Goal: Task Accomplishment & Management: Use online tool/utility

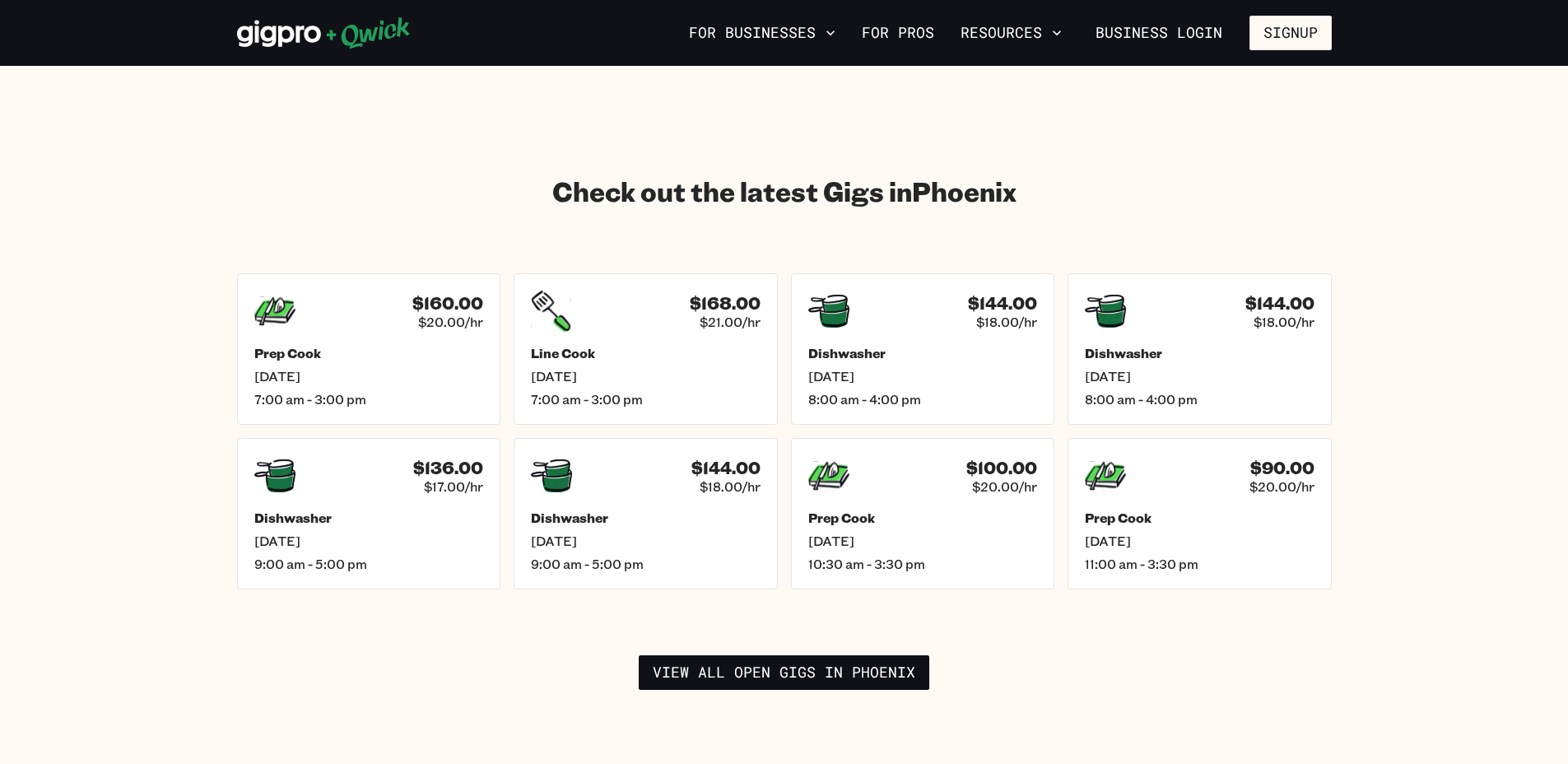
scroll to position [2222, 0]
click at [373, 320] on div "$160.00 $20.00/hr Prep Cook [DATE] 7:00 am - 3:00 pm" at bounding box center [368, 348] width 274 height 157
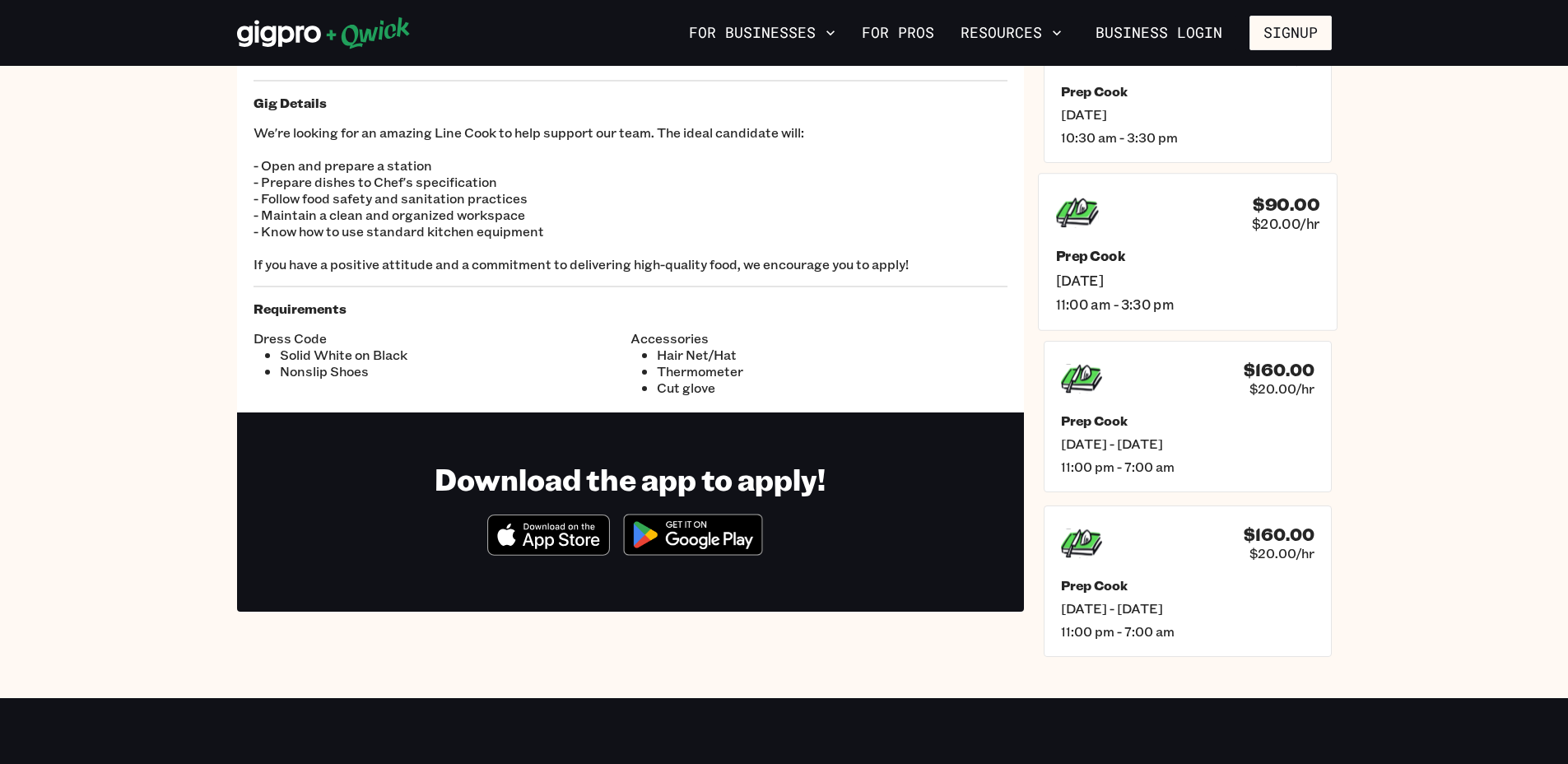
scroll to position [165, 0]
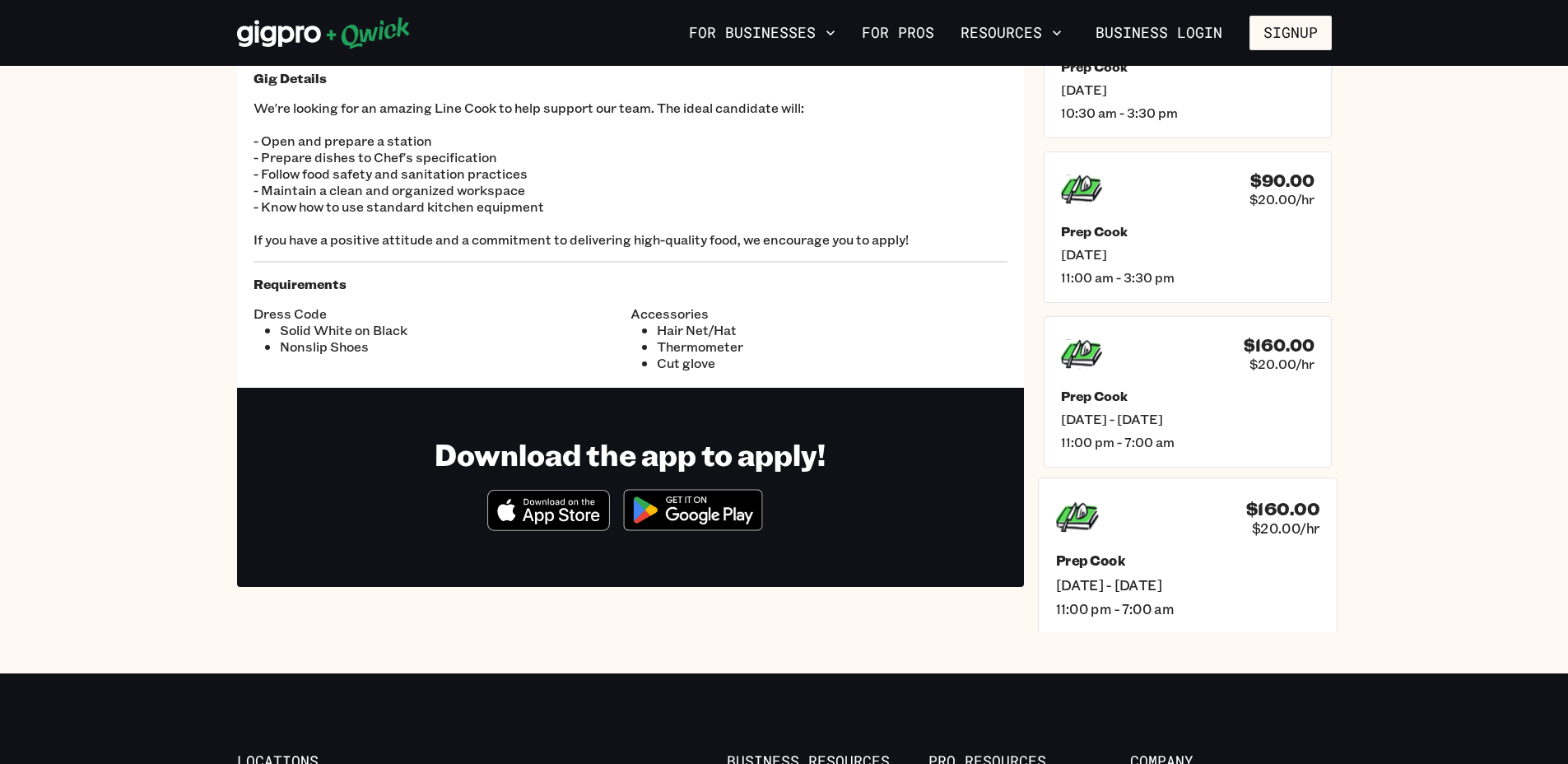
click at [1131, 536] on div "$160.00 $20.00/hr" at bounding box center [1187, 516] width 263 height 42
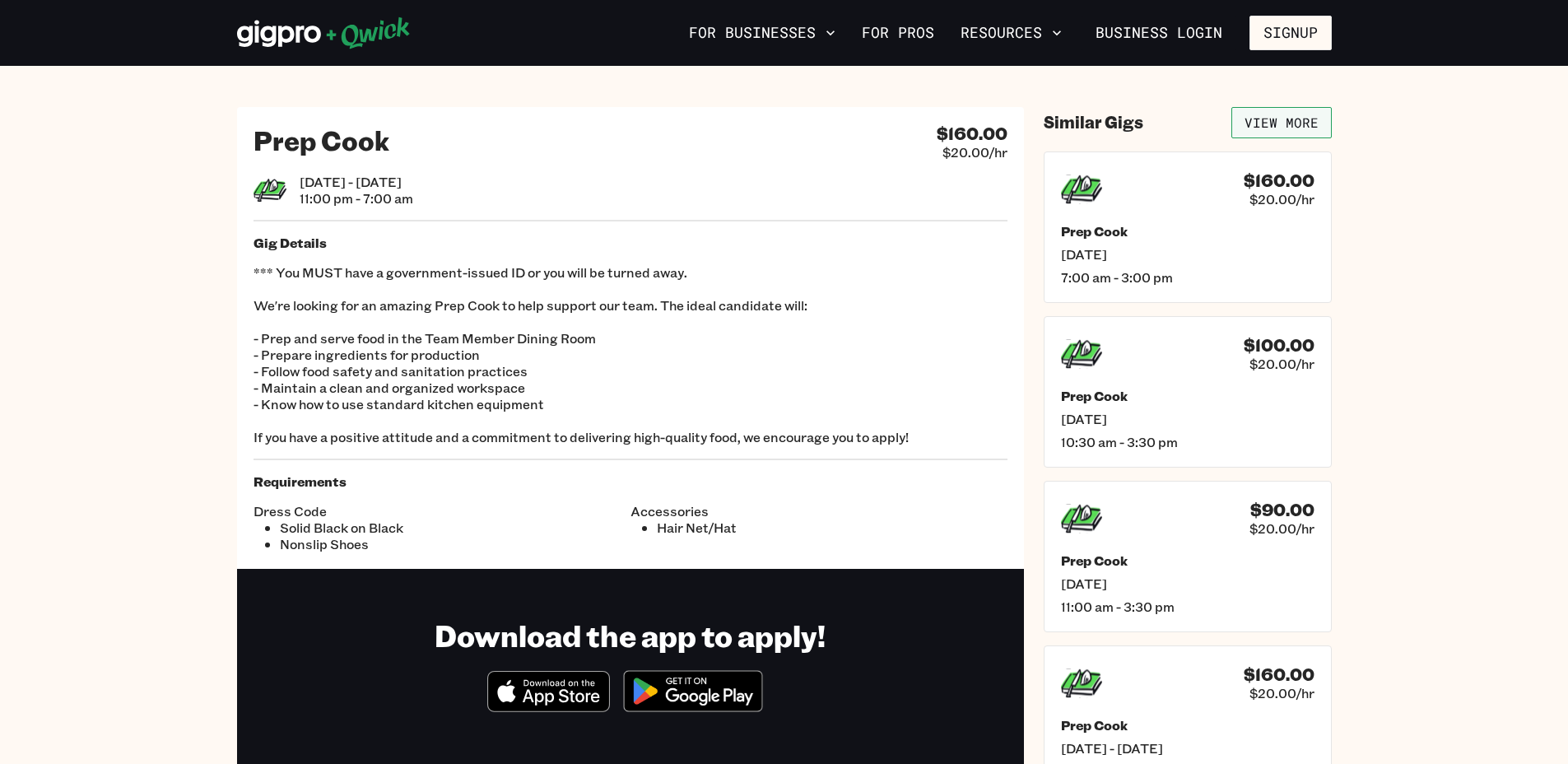
click at [1322, 116] on link "View More" at bounding box center [1281, 123] width 101 height 32
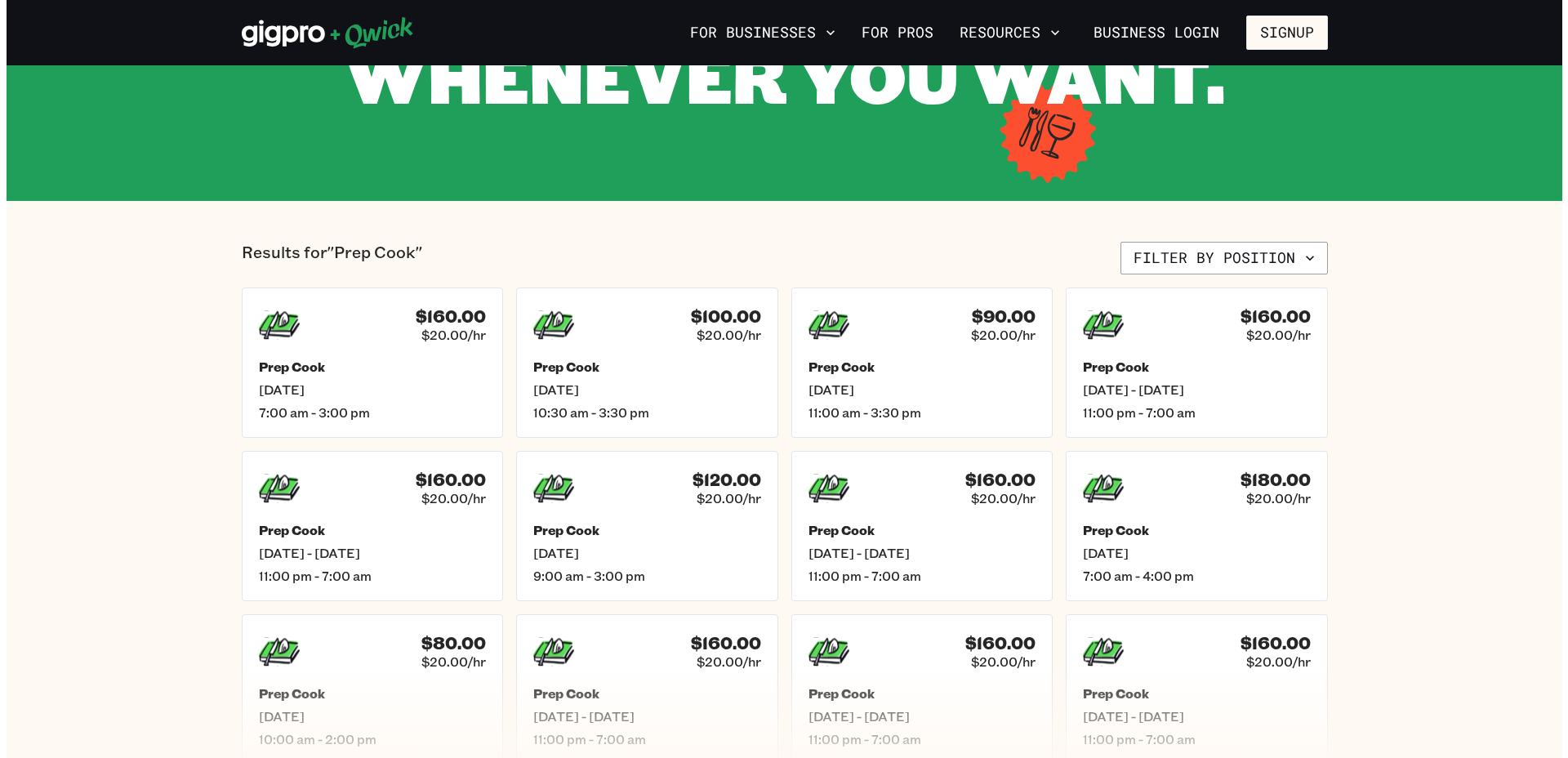
scroll to position [245, 0]
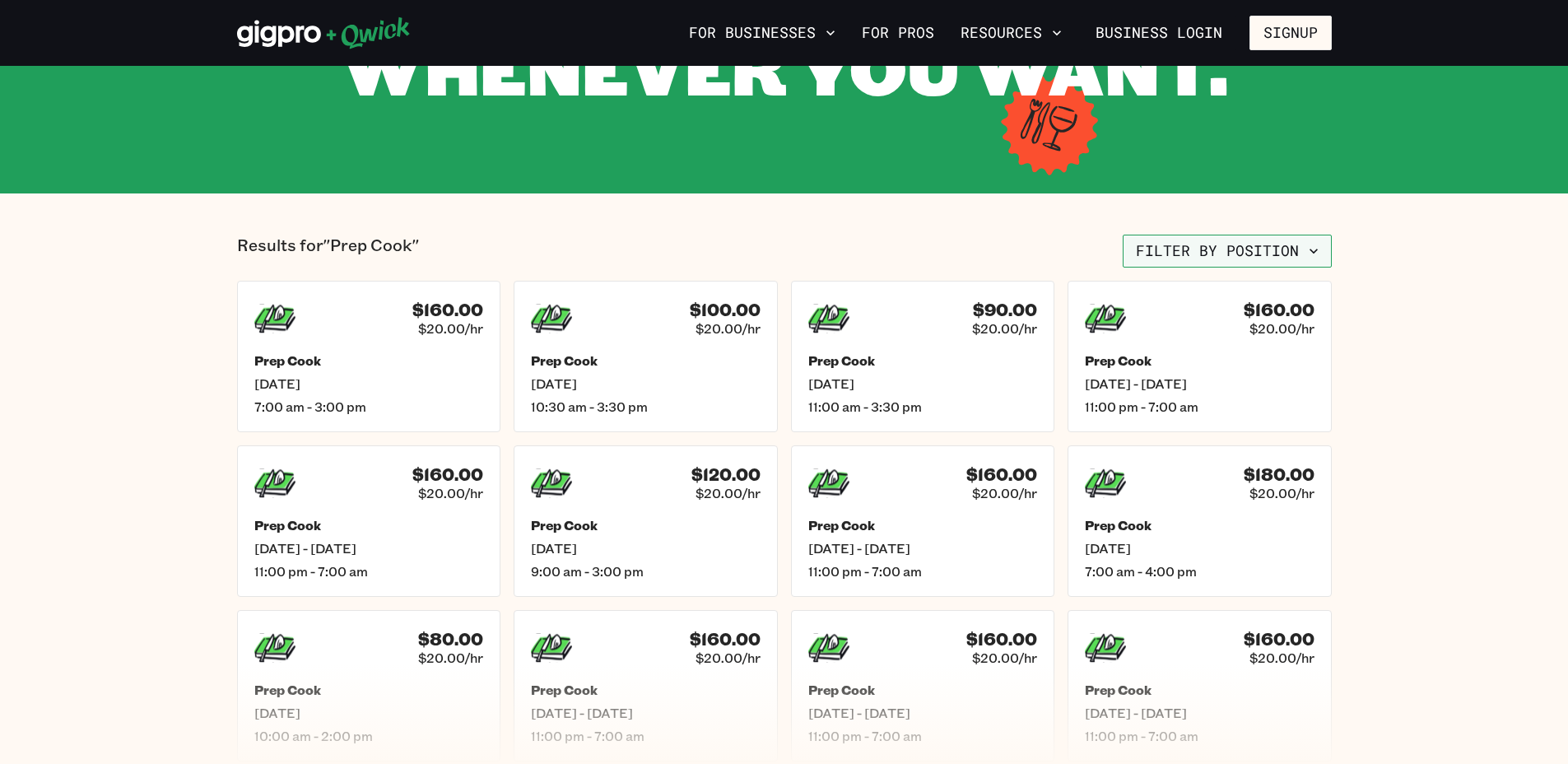
click at [1310, 247] on icon "button" at bounding box center [1313, 251] width 17 height 17
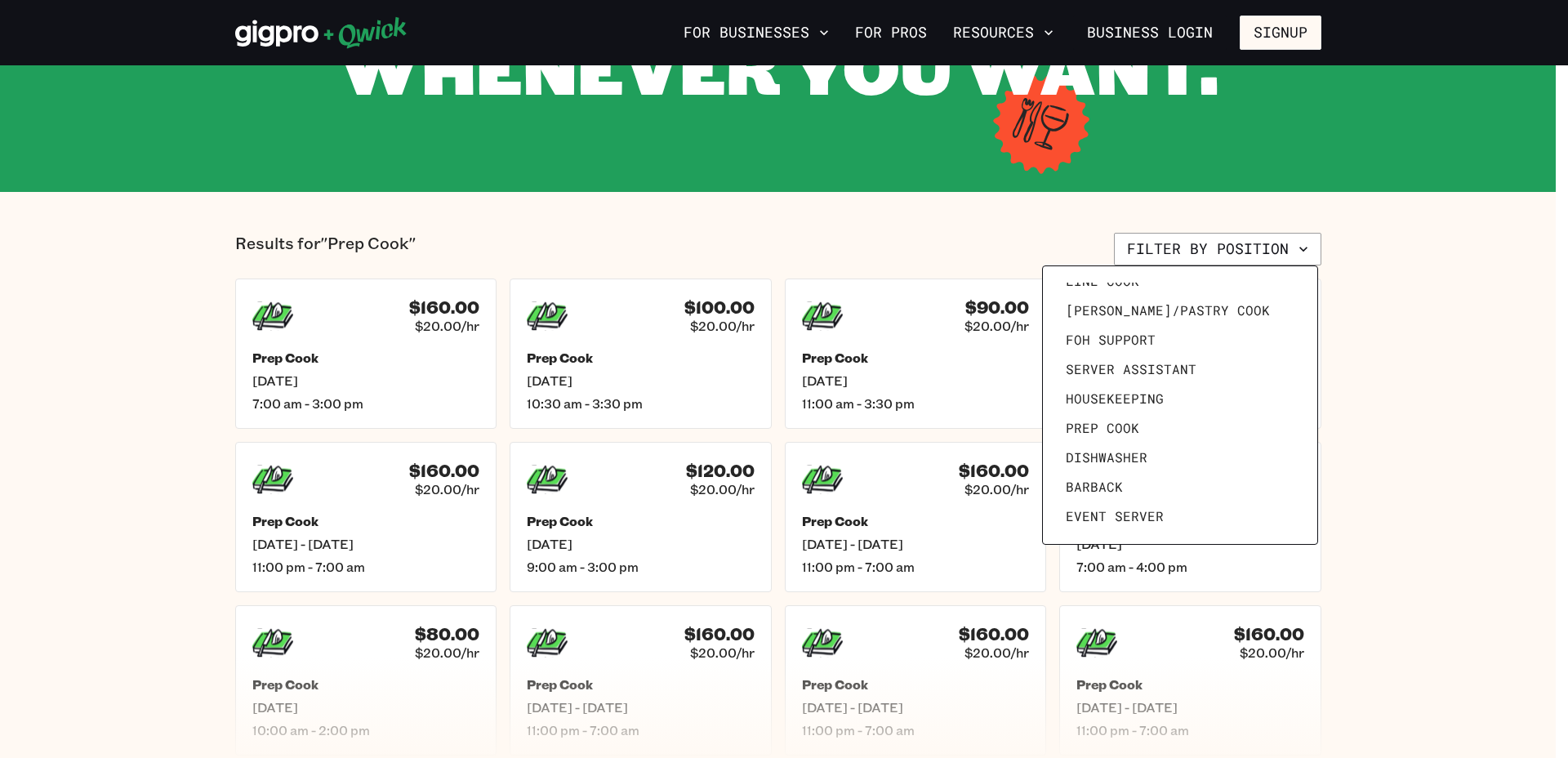
scroll to position [225, 0]
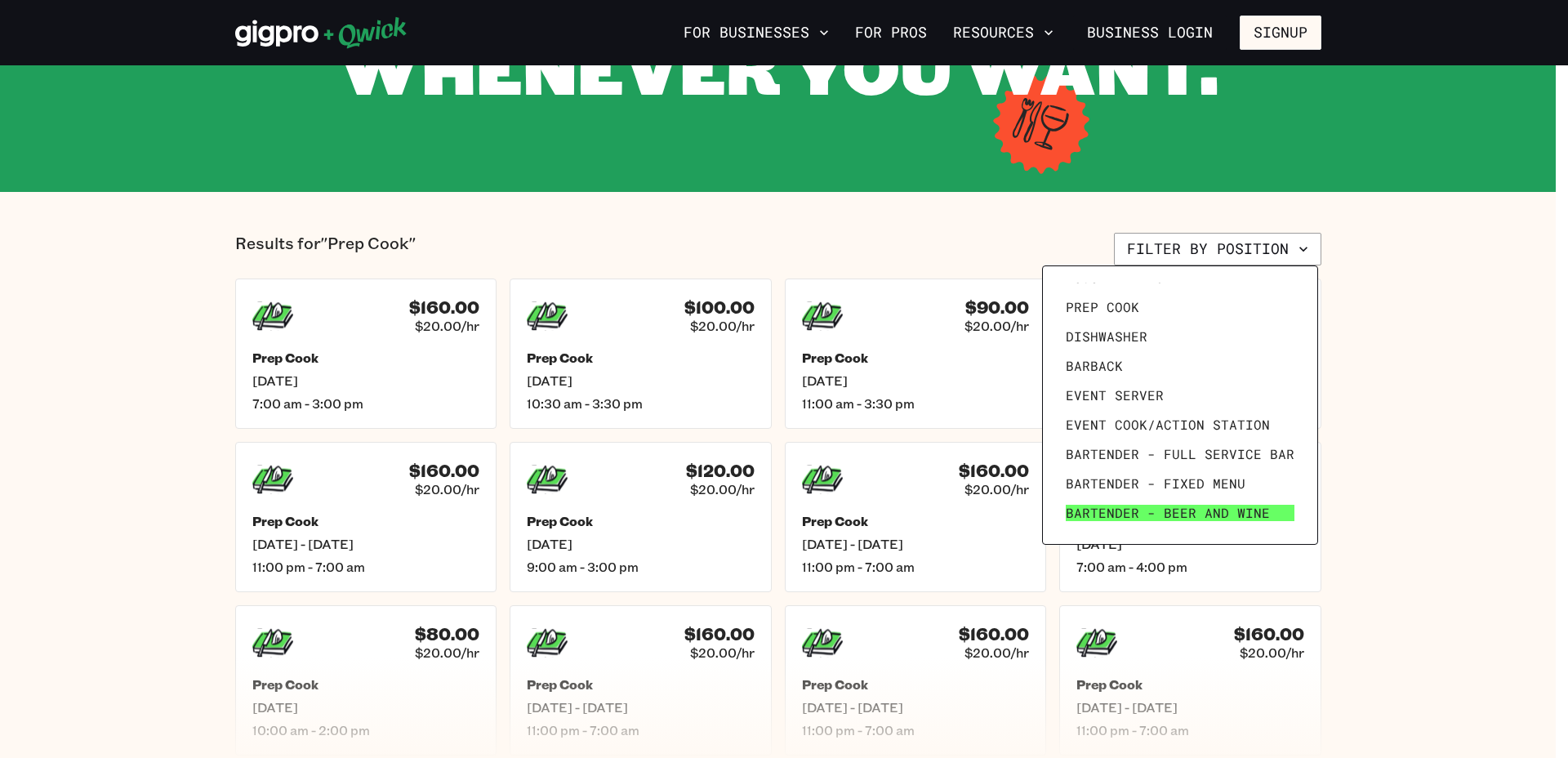
click at [1176, 516] on span "Bartender - Beer and Wine" at bounding box center [1167, 513] width 204 height 17
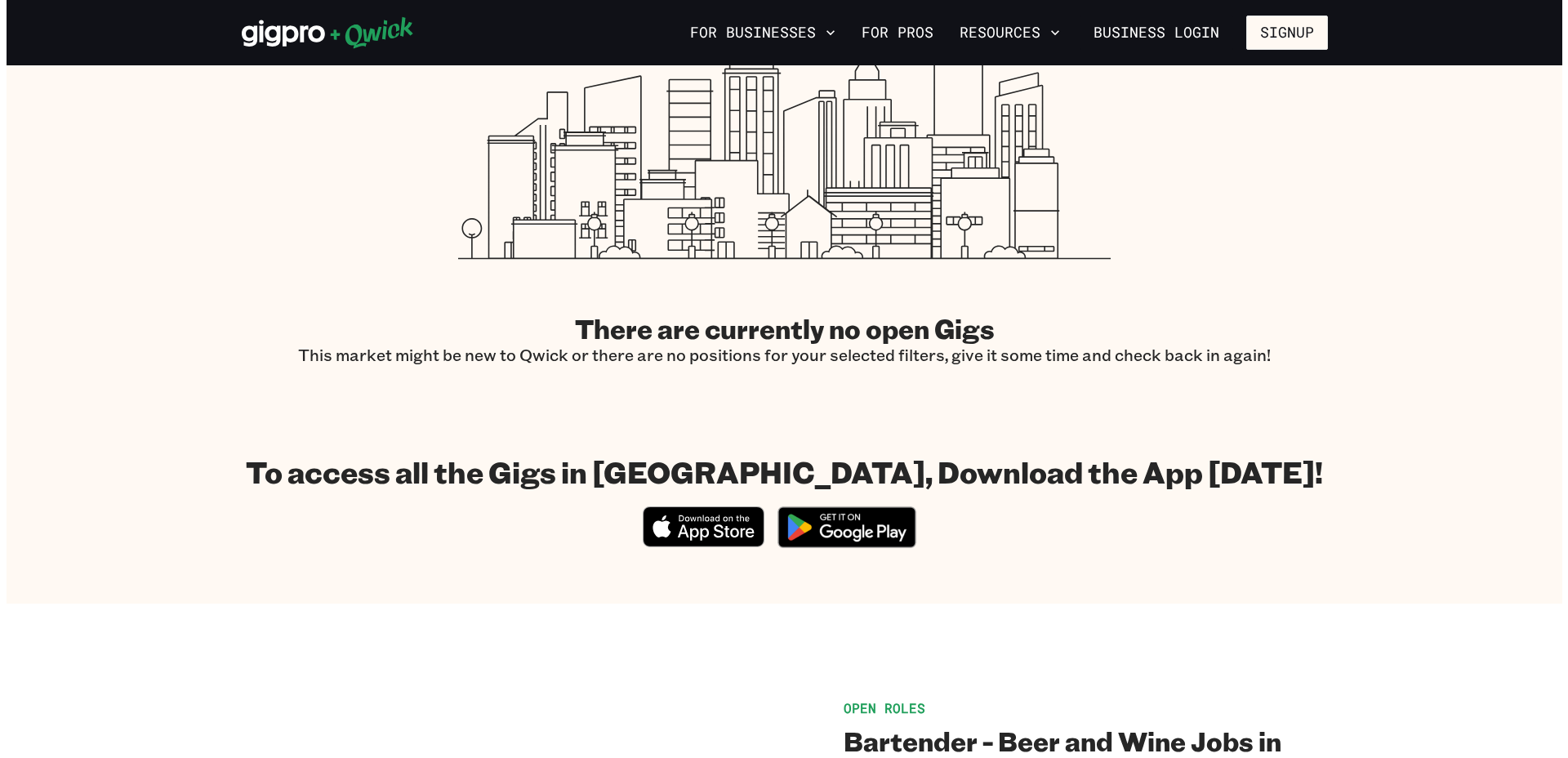
scroll to position [82, 0]
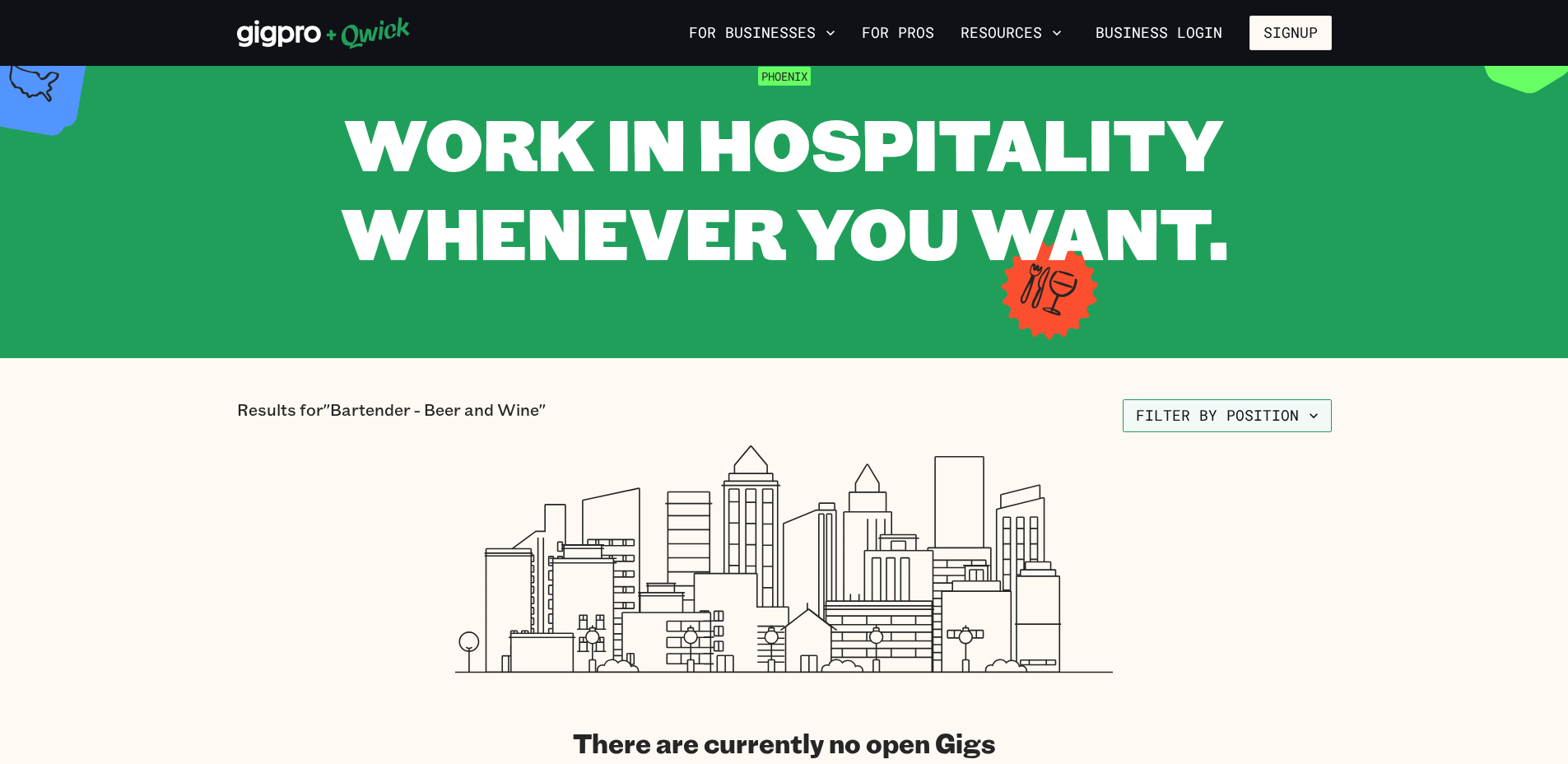
click at [1314, 419] on icon "button" at bounding box center [1313, 415] width 17 height 17
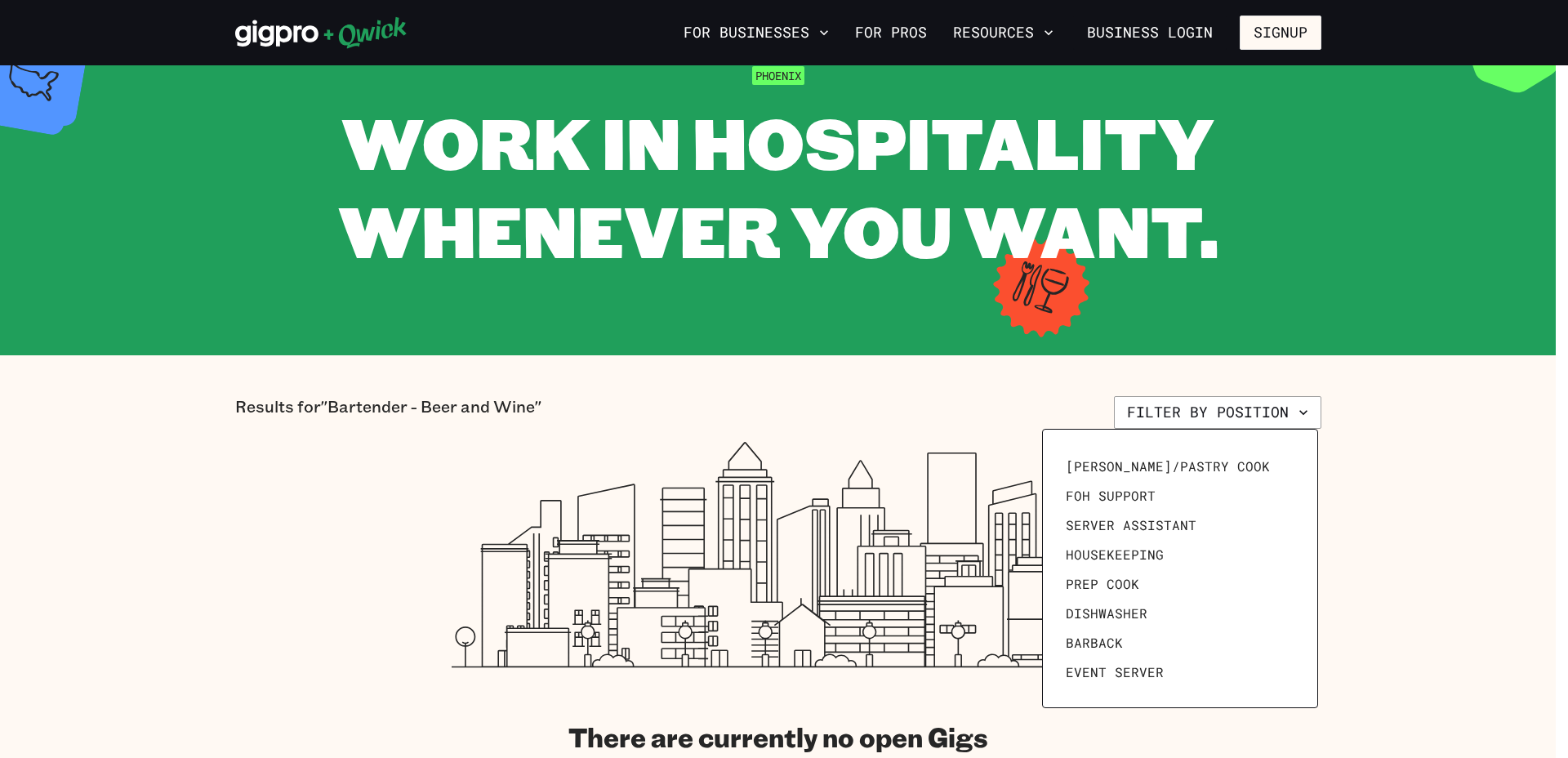
scroll to position [225, 0]
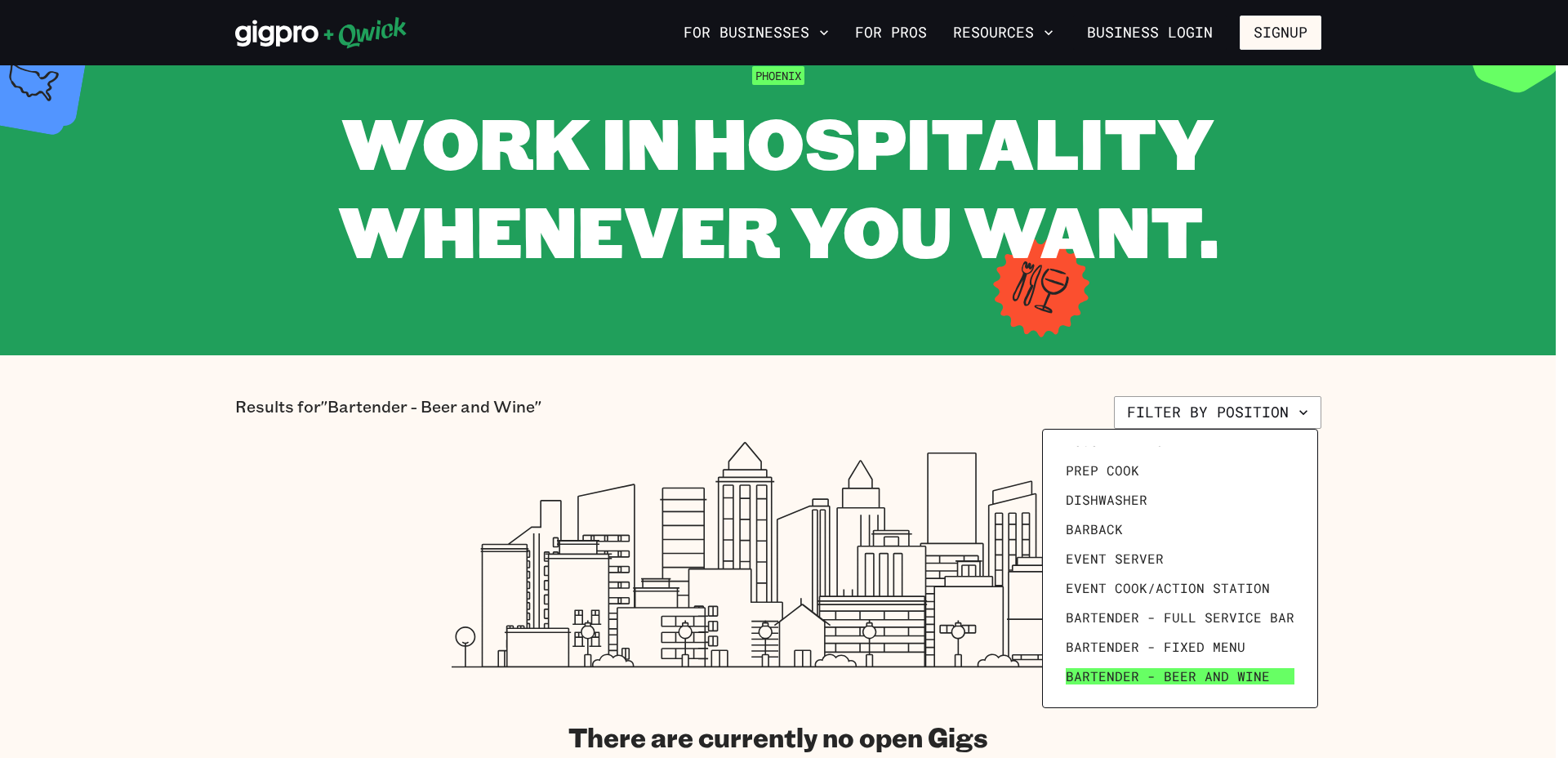
click at [1195, 669] on span "Bartender - Beer and Wine" at bounding box center [1167, 676] width 204 height 17
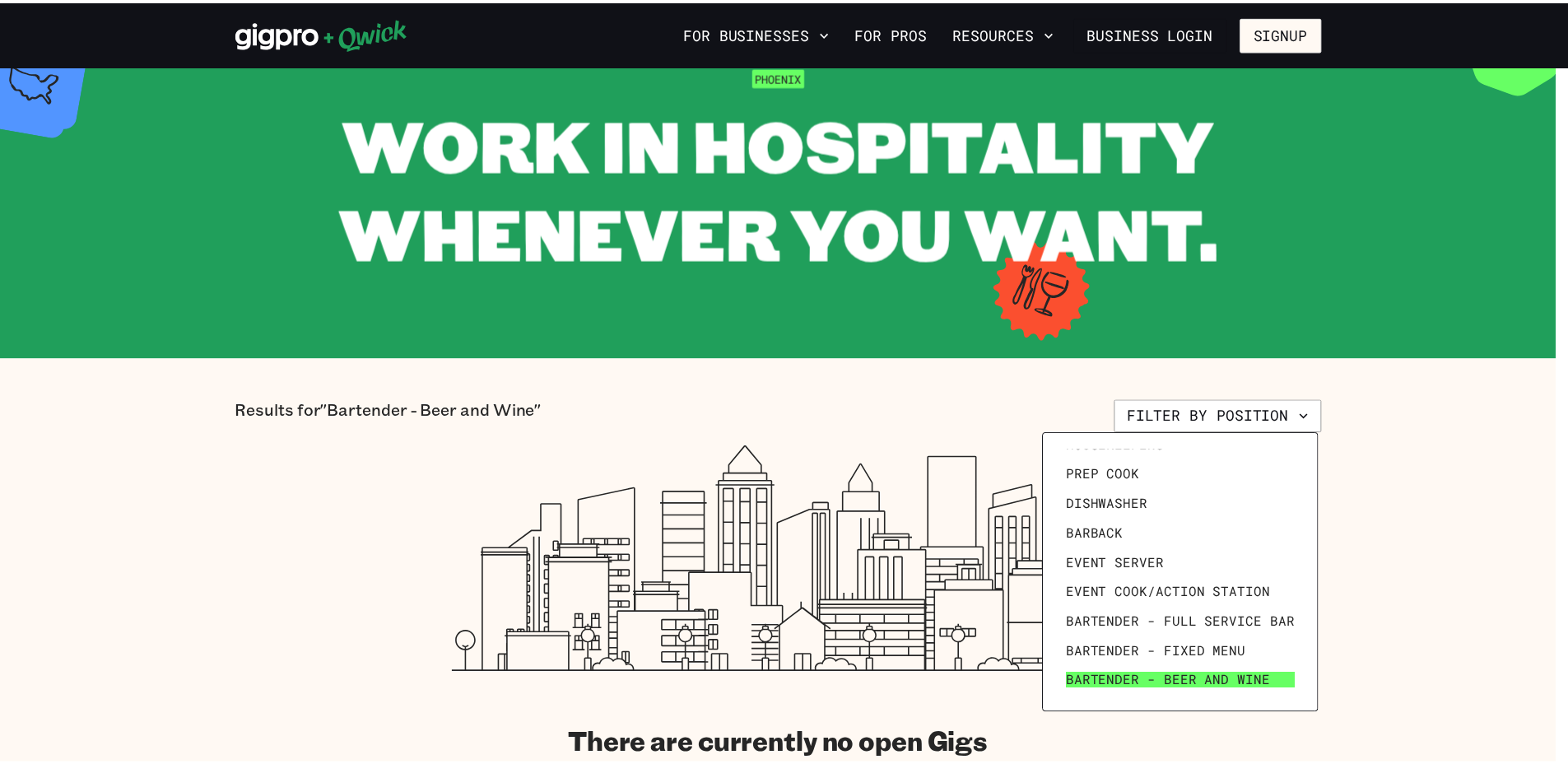
scroll to position [0, 0]
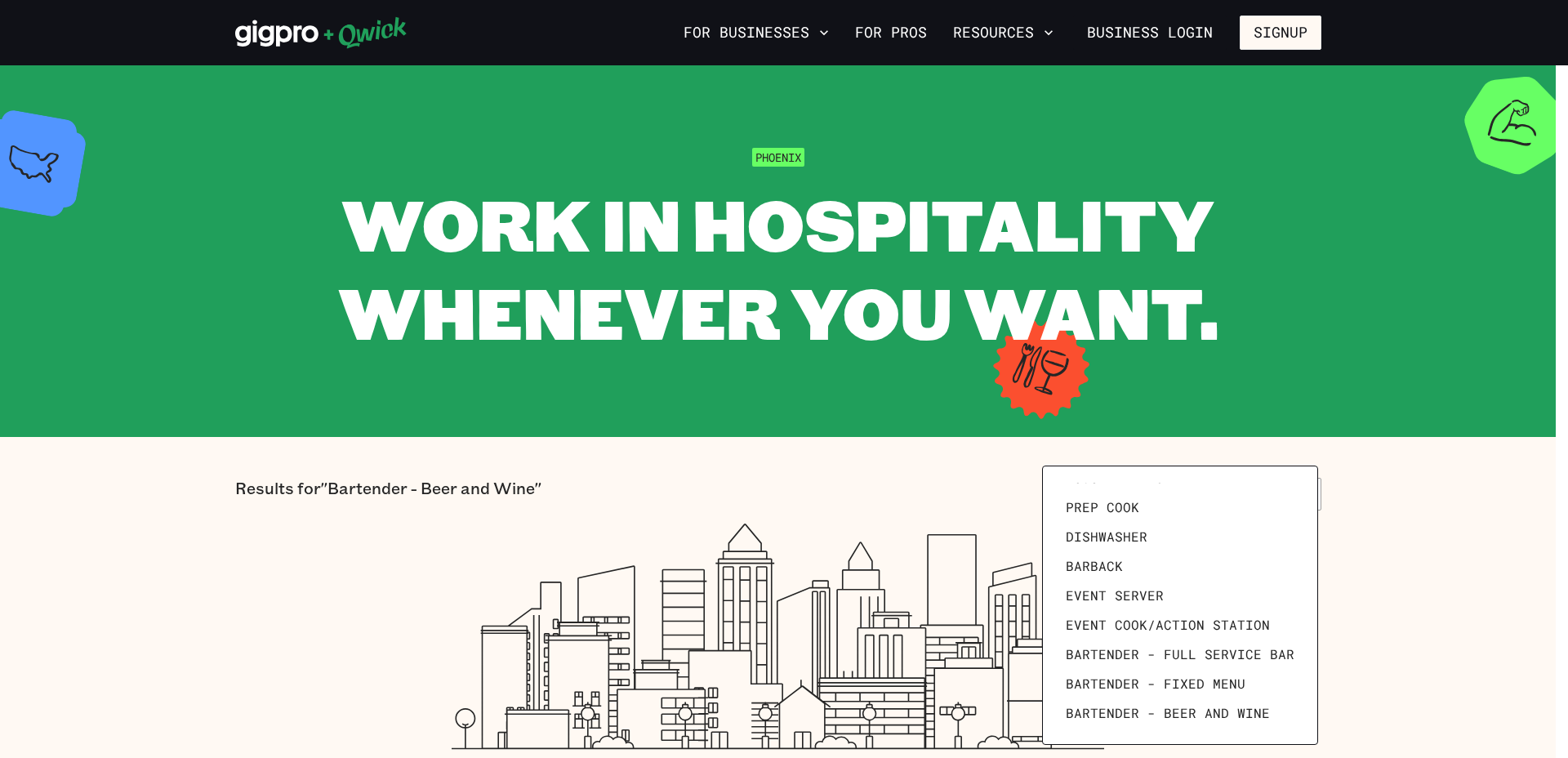
click at [505, 543] on div at bounding box center [784, 379] width 1568 height 758
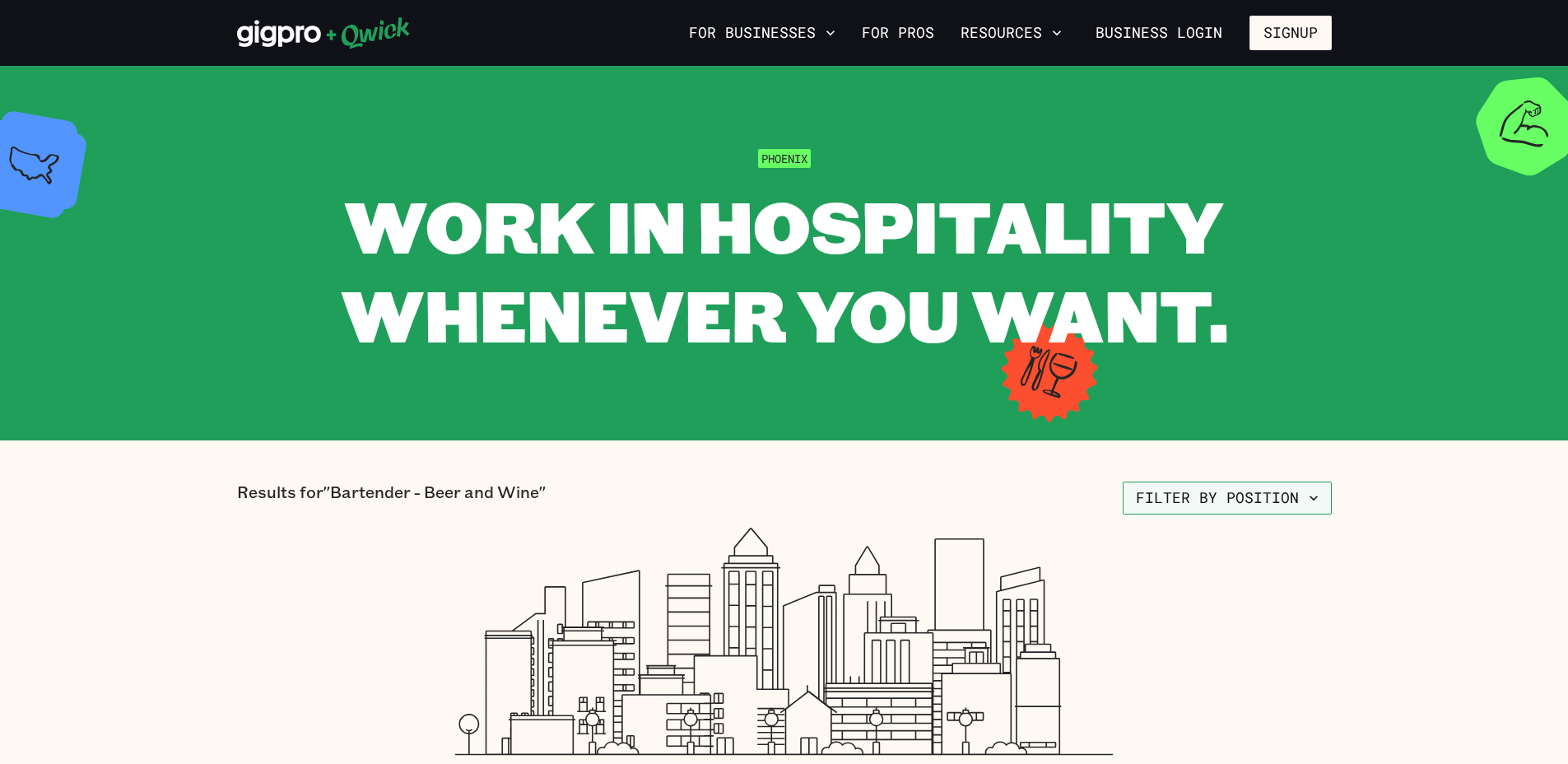
click at [1322, 489] on button "Filter by position" at bounding box center [1227, 498] width 209 height 33
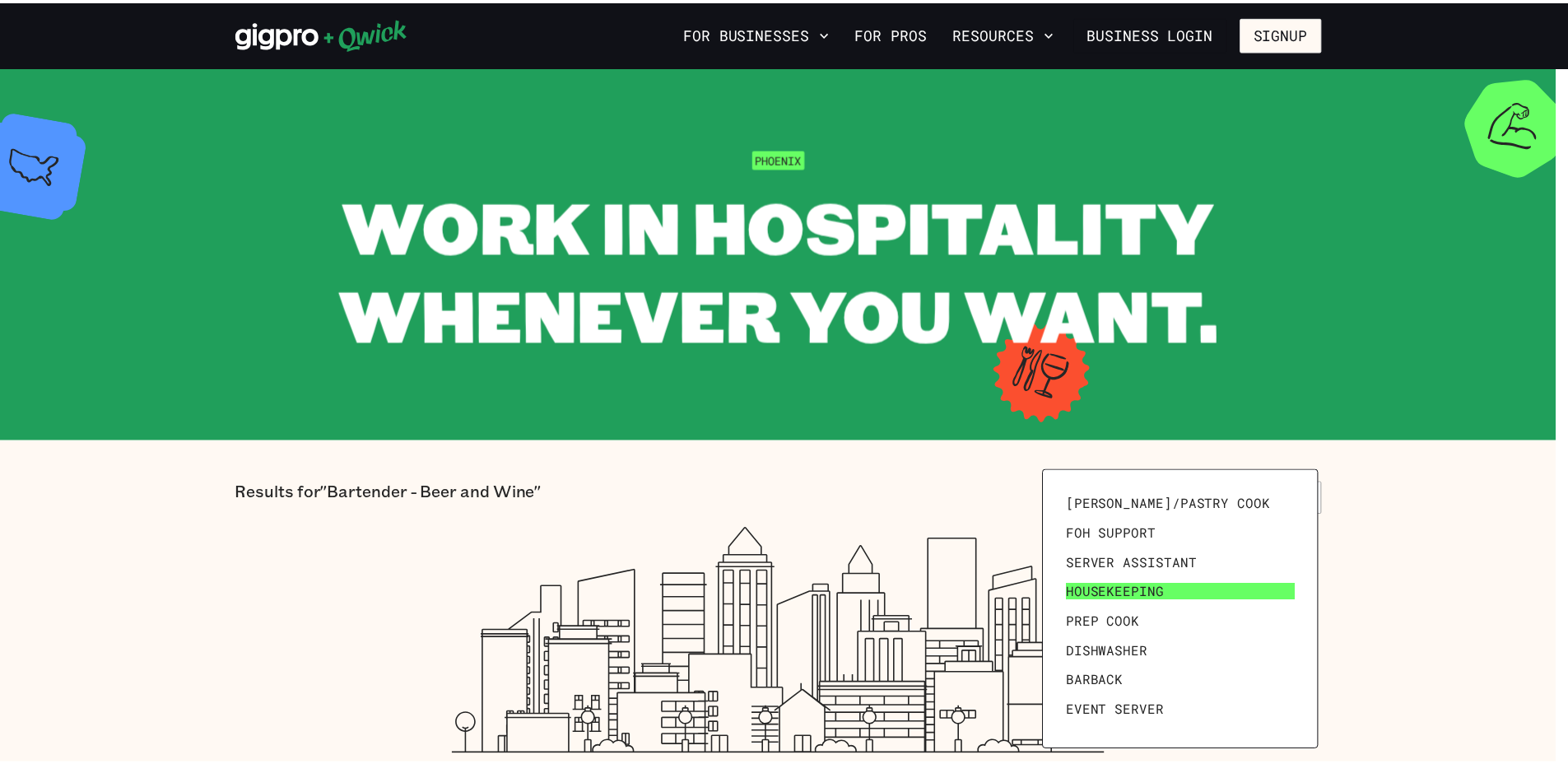
scroll to position [227, 0]
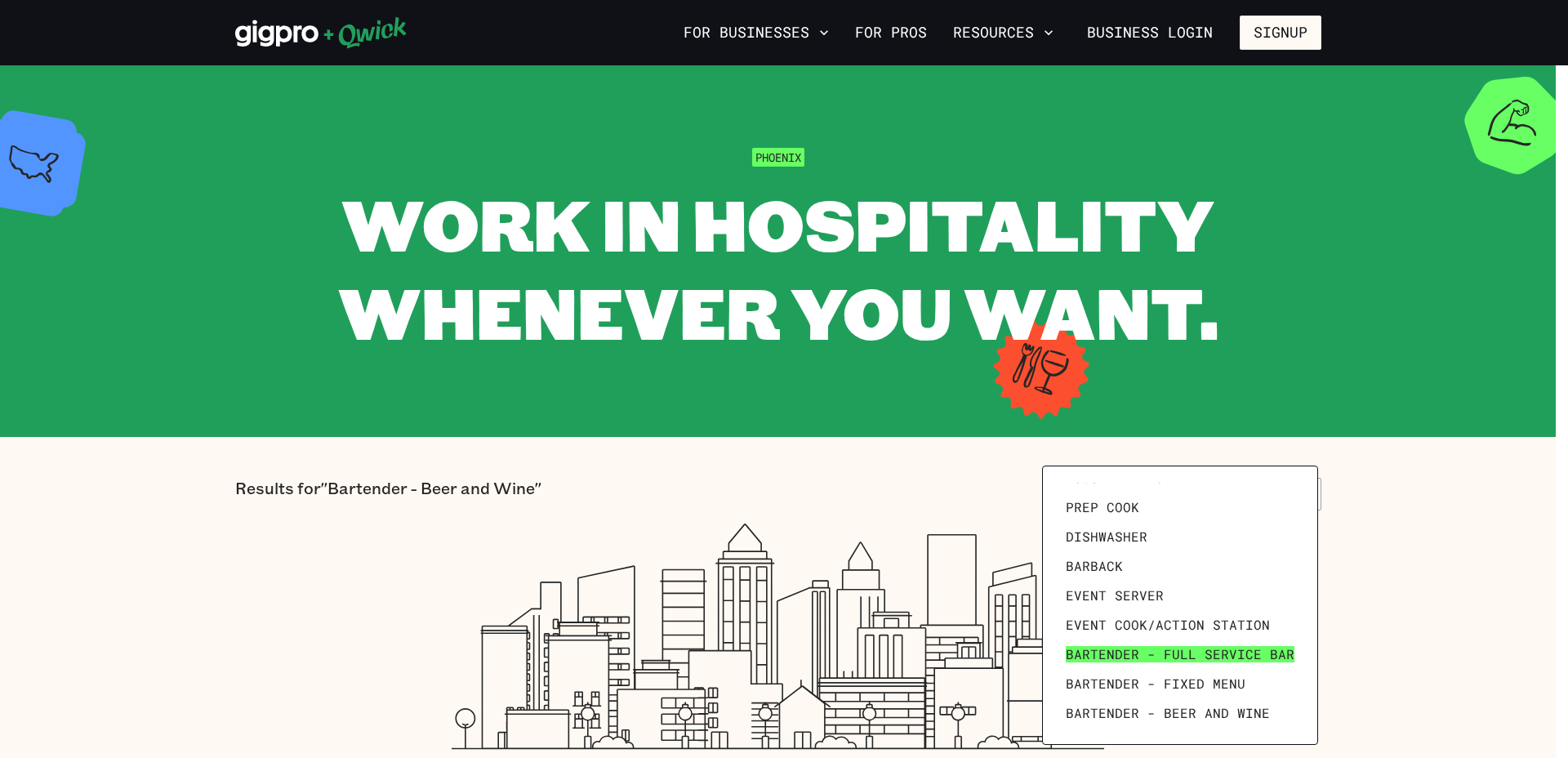
click at [1119, 653] on span "Bartender - Full Service Bar" at bounding box center [1179, 654] width 229 height 17
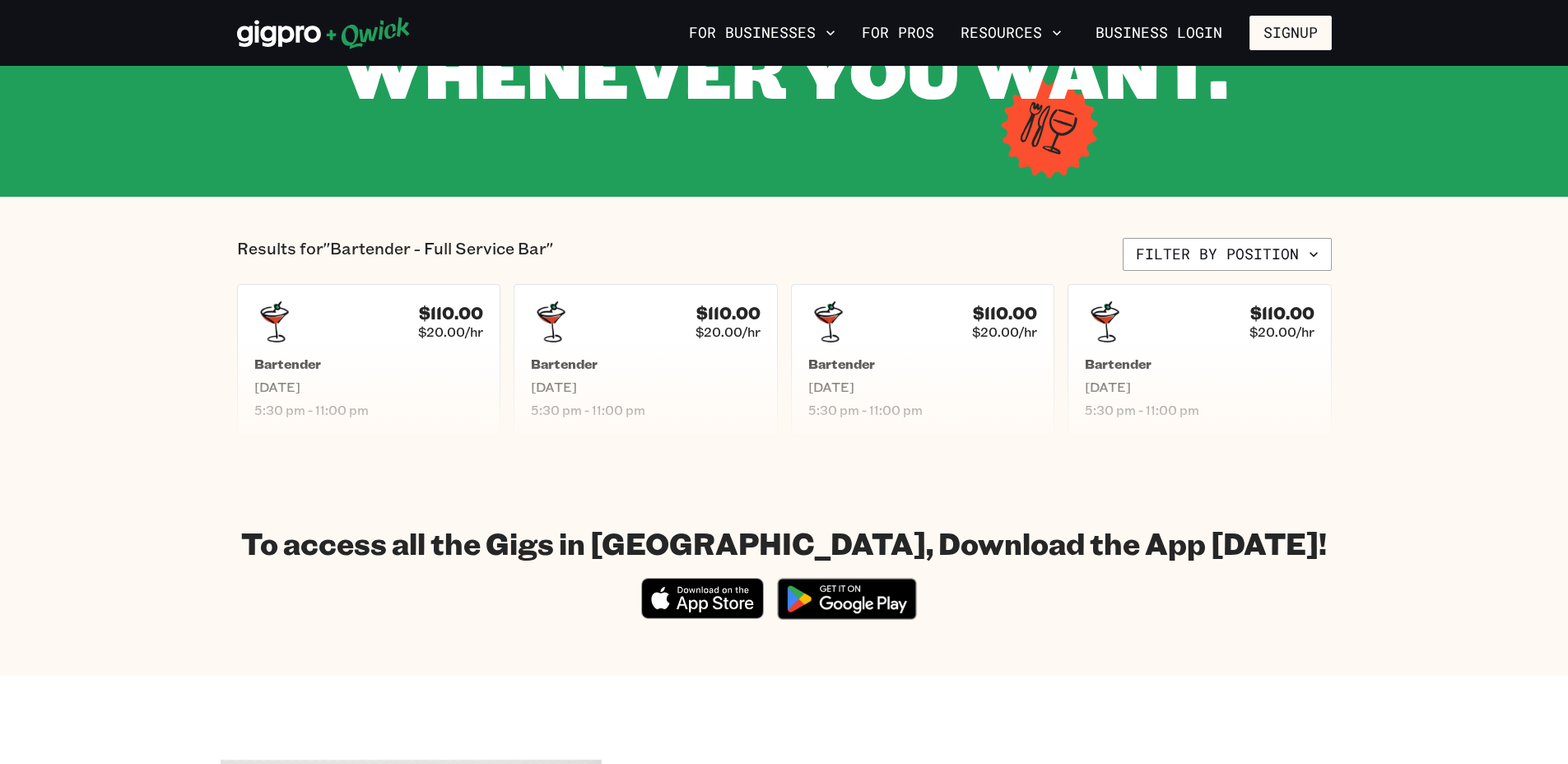
scroll to position [247, 0]
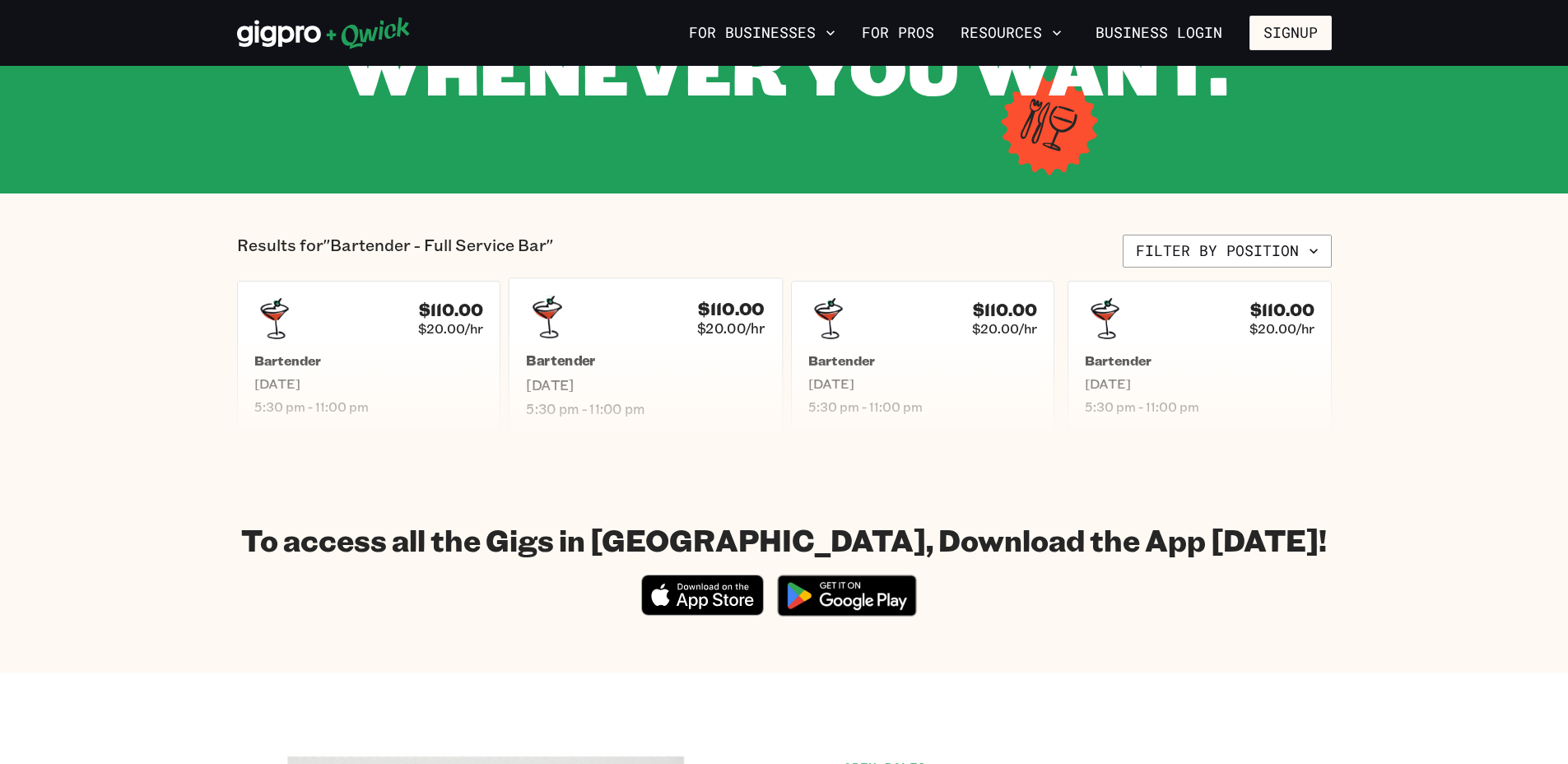
click at [575, 352] on h5 "Bartender" at bounding box center [645, 360] width 239 height 17
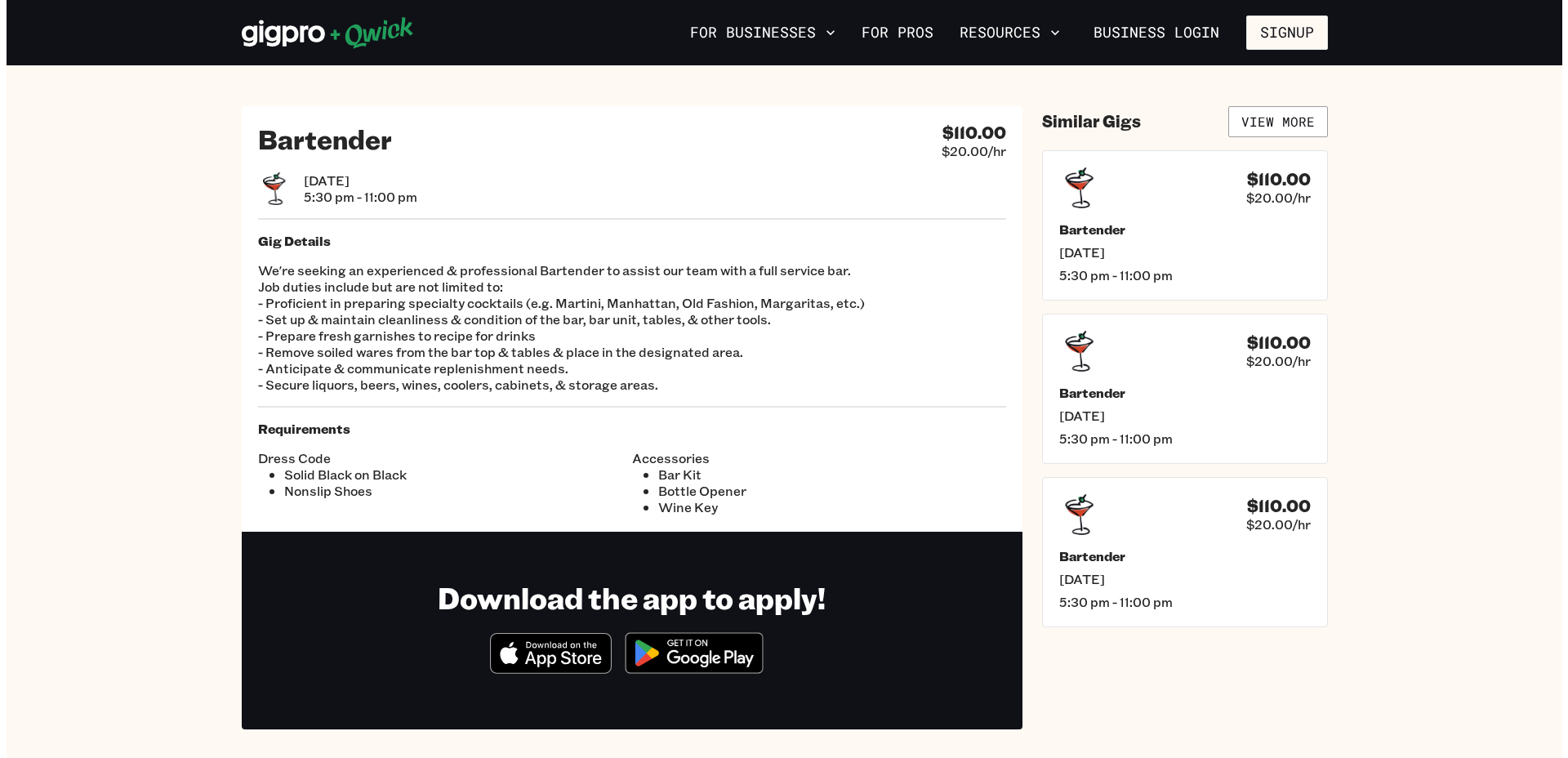
scroll to position [245, 0]
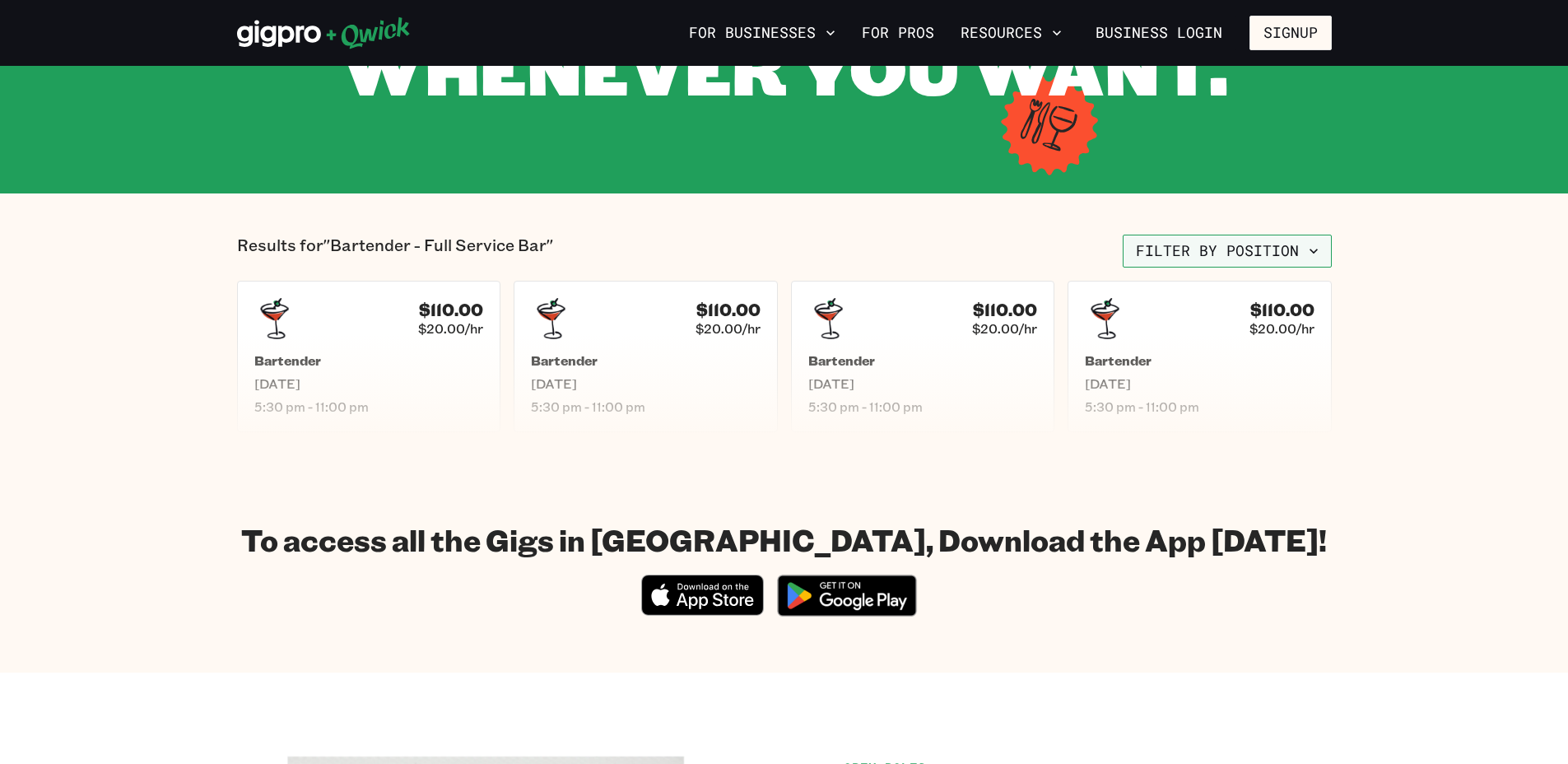
click at [1311, 254] on icon "button" at bounding box center [1313, 251] width 17 height 17
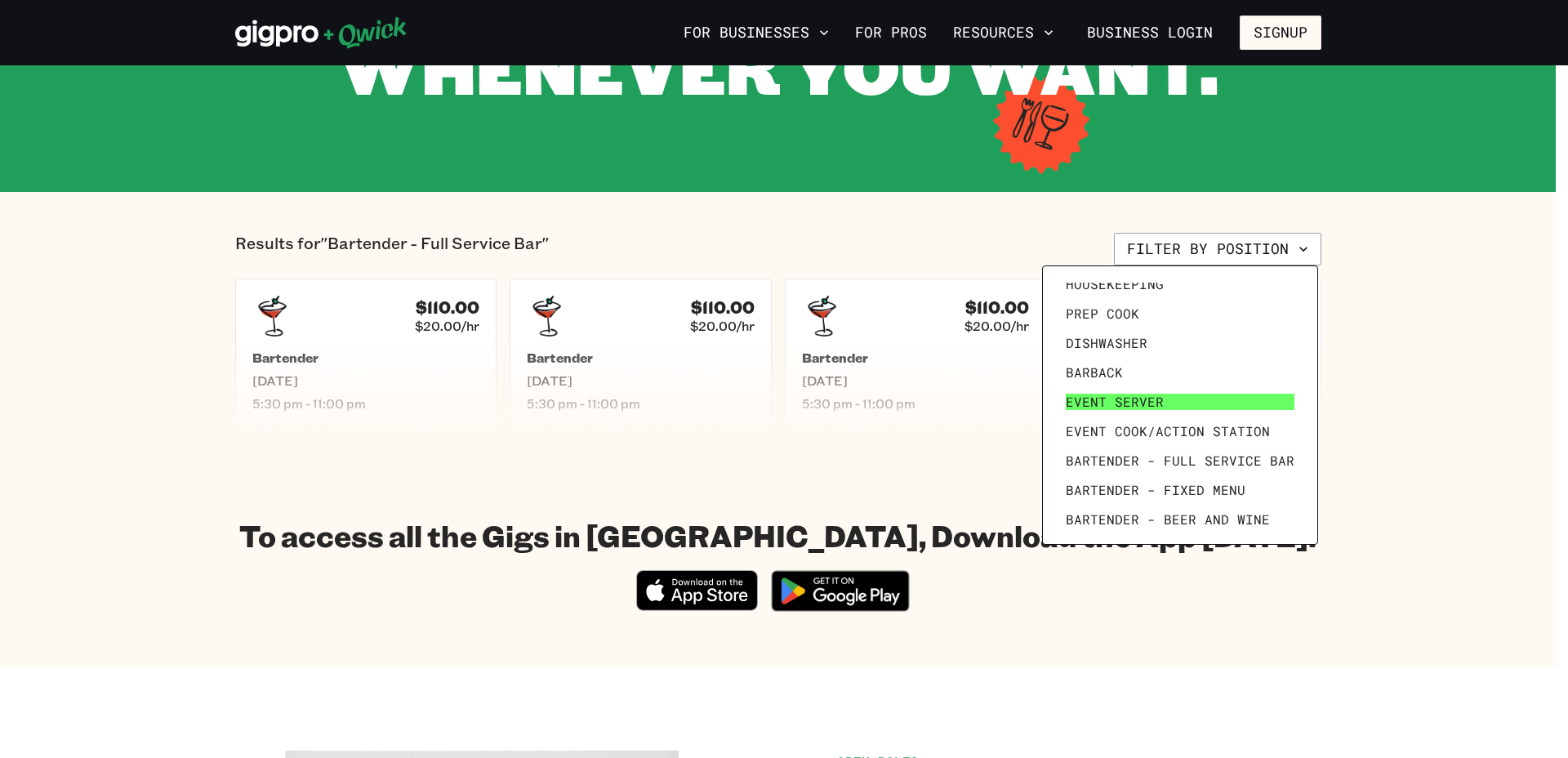
scroll to position [225, 0]
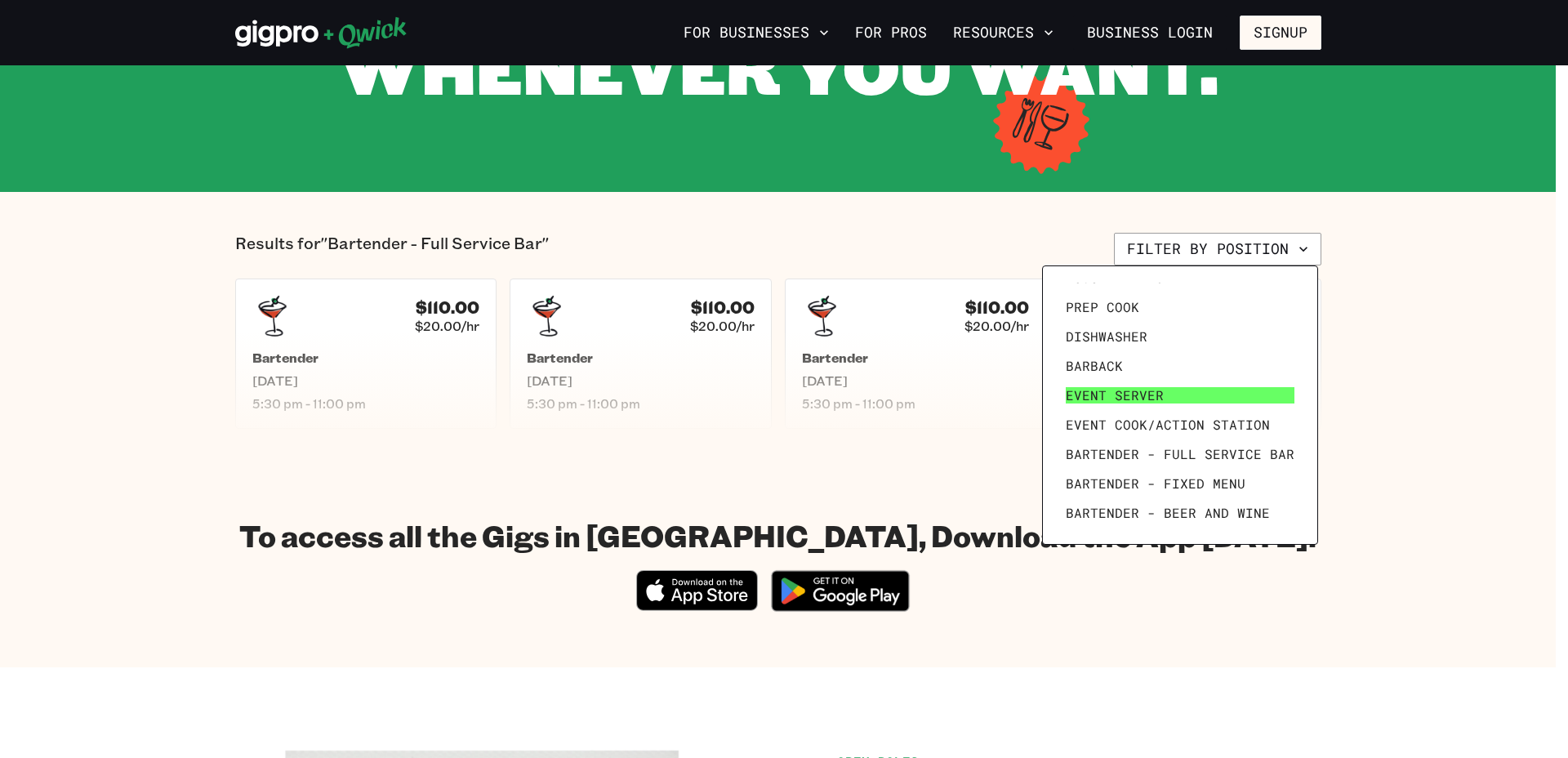
click at [1087, 394] on span "Event Server" at bounding box center [1114, 396] width 98 height 17
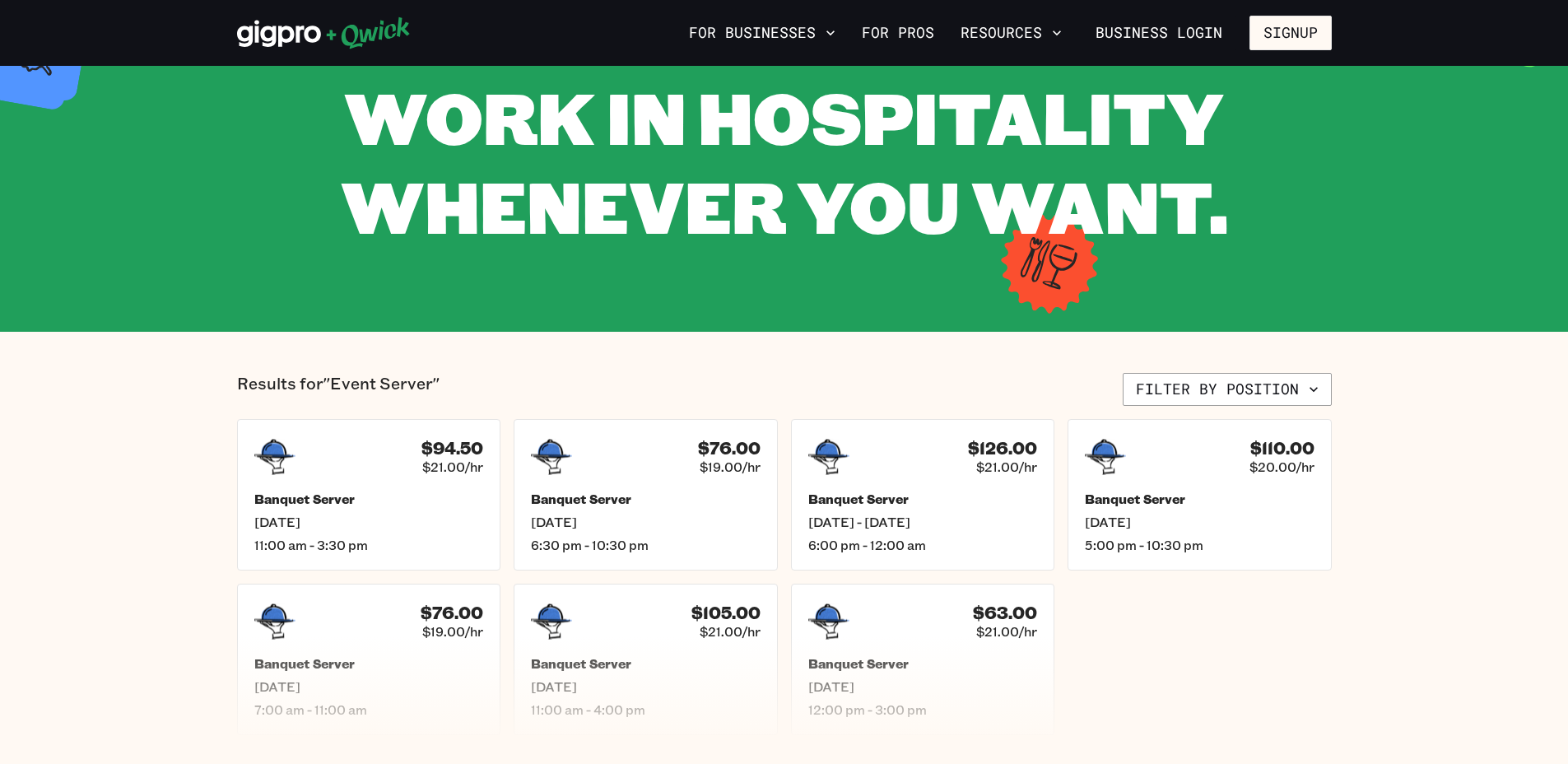
scroll to position [165, 0]
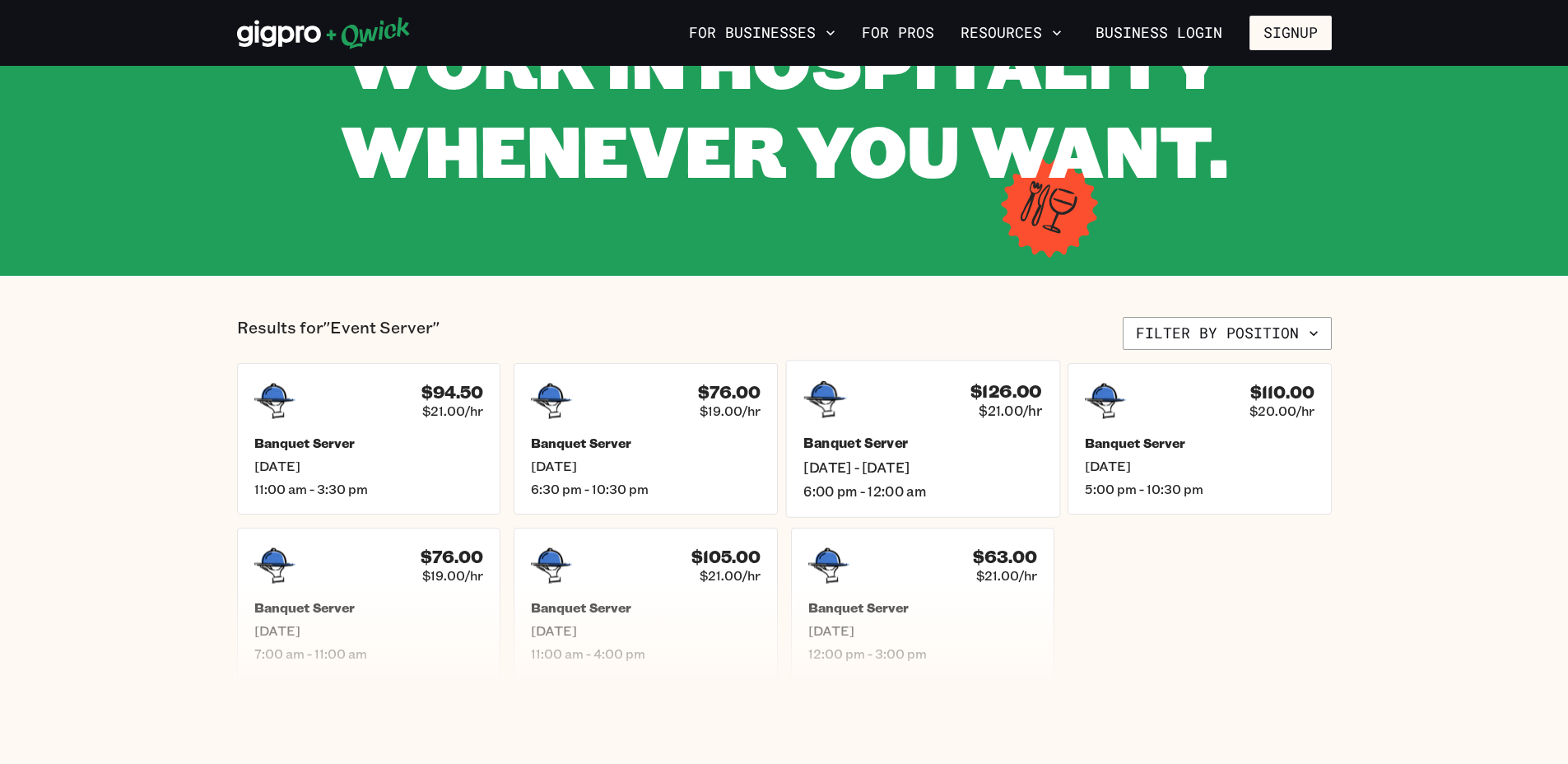
click at [870, 426] on div "$126.00 $21.00/hr Banquet Server [DATE] - [DATE] 6:00 pm - 12:00 am" at bounding box center [921, 438] width 274 height 157
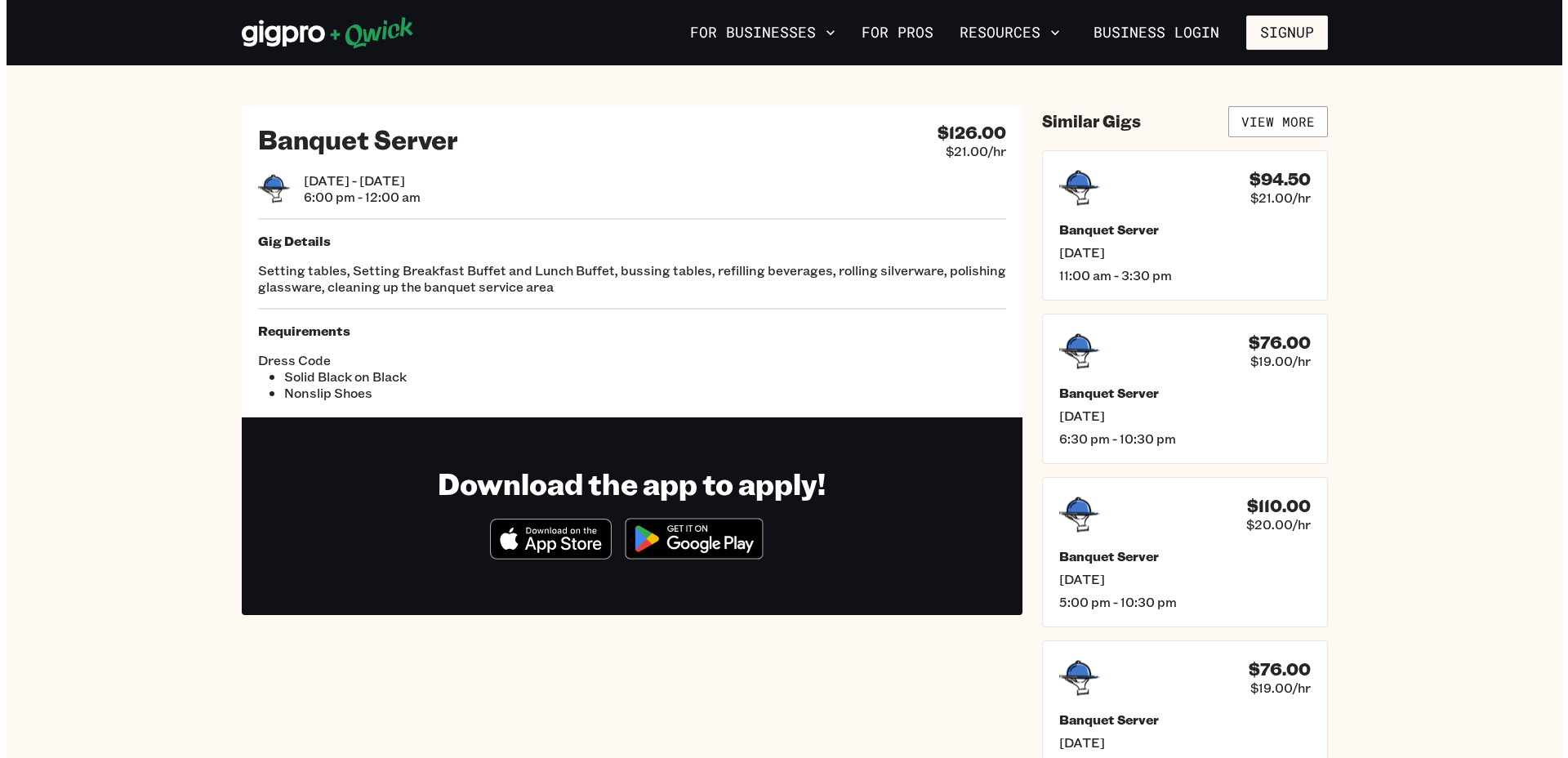
scroll to position [163, 0]
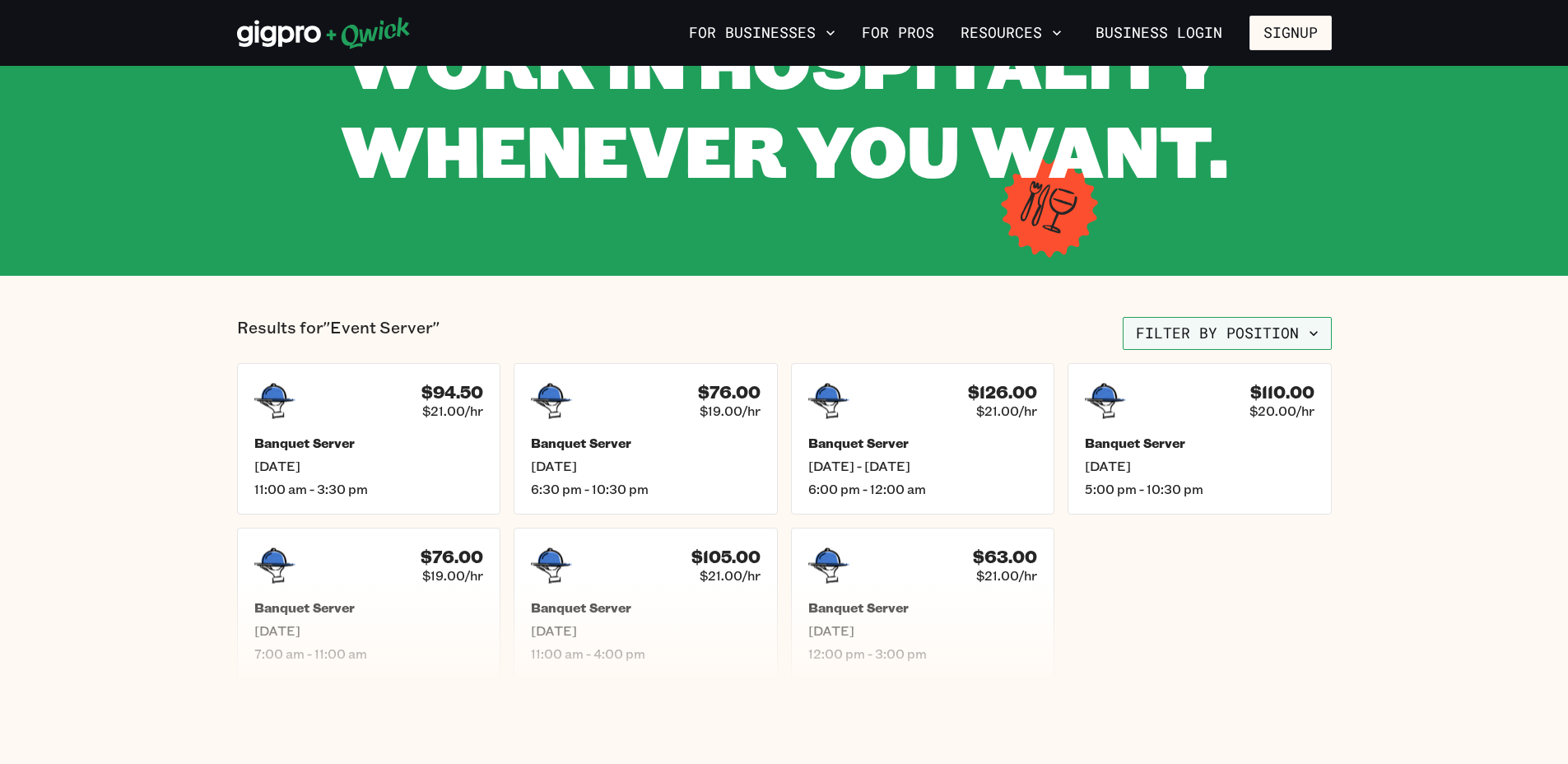
click at [1312, 334] on icon "button" at bounding box center [1313, 334] width 8 height 5
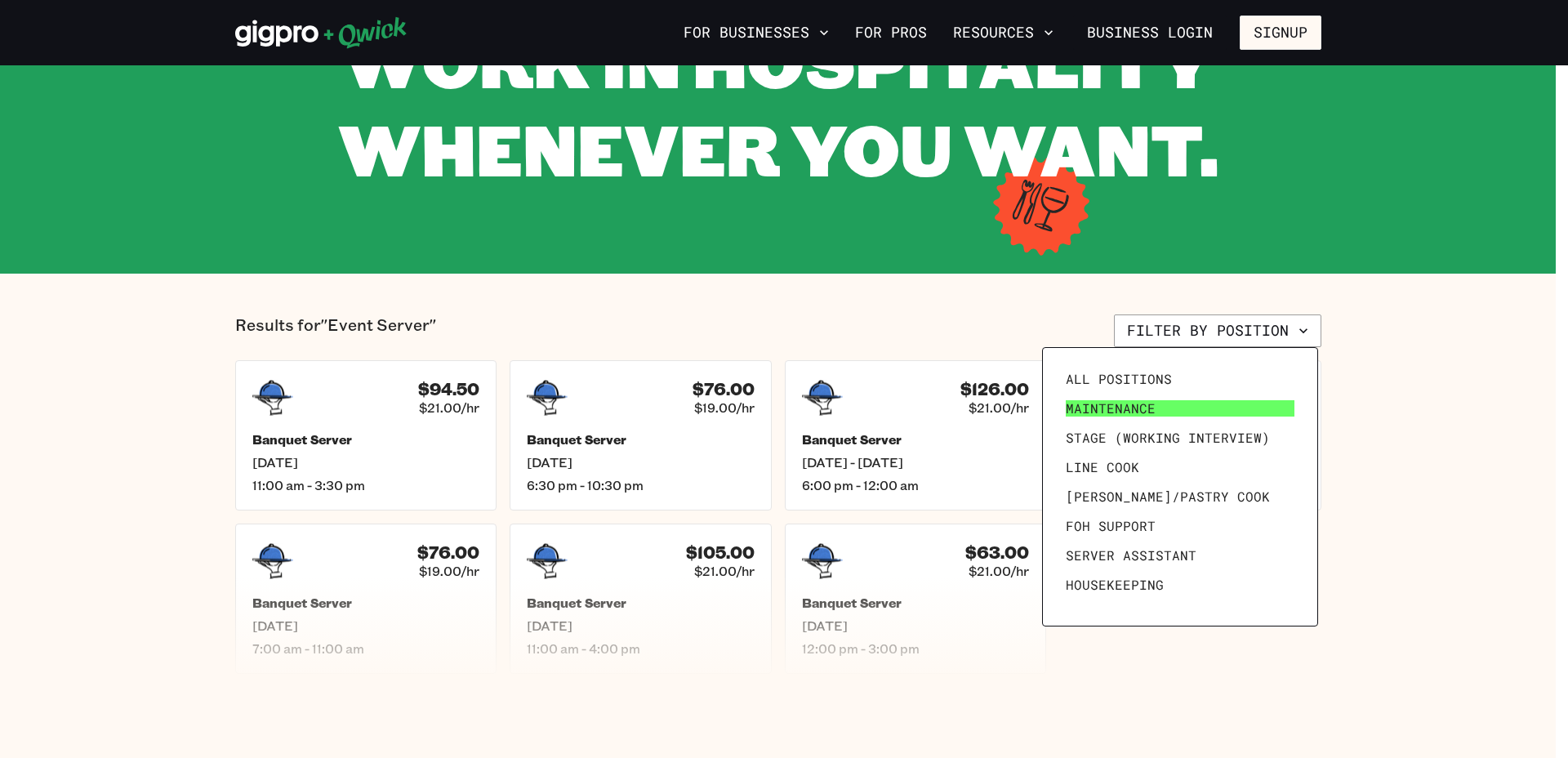
click at [1143, 399] on link "Maintenance" at bounding box center [1180, 409] width 242 height 30
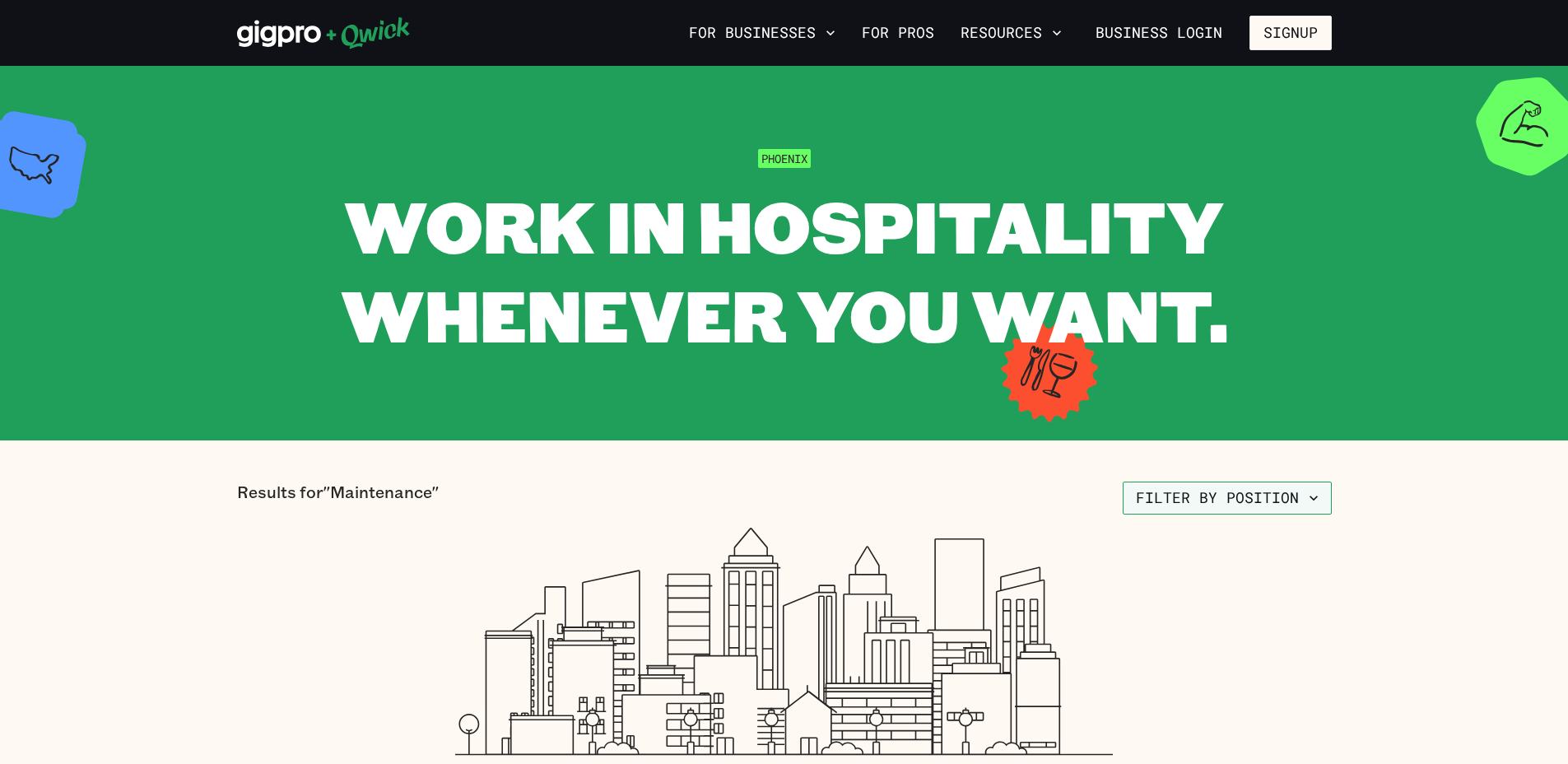
click at [1308, 493] on icon "button" at bounding box center [1313, 498] width 17 height 17
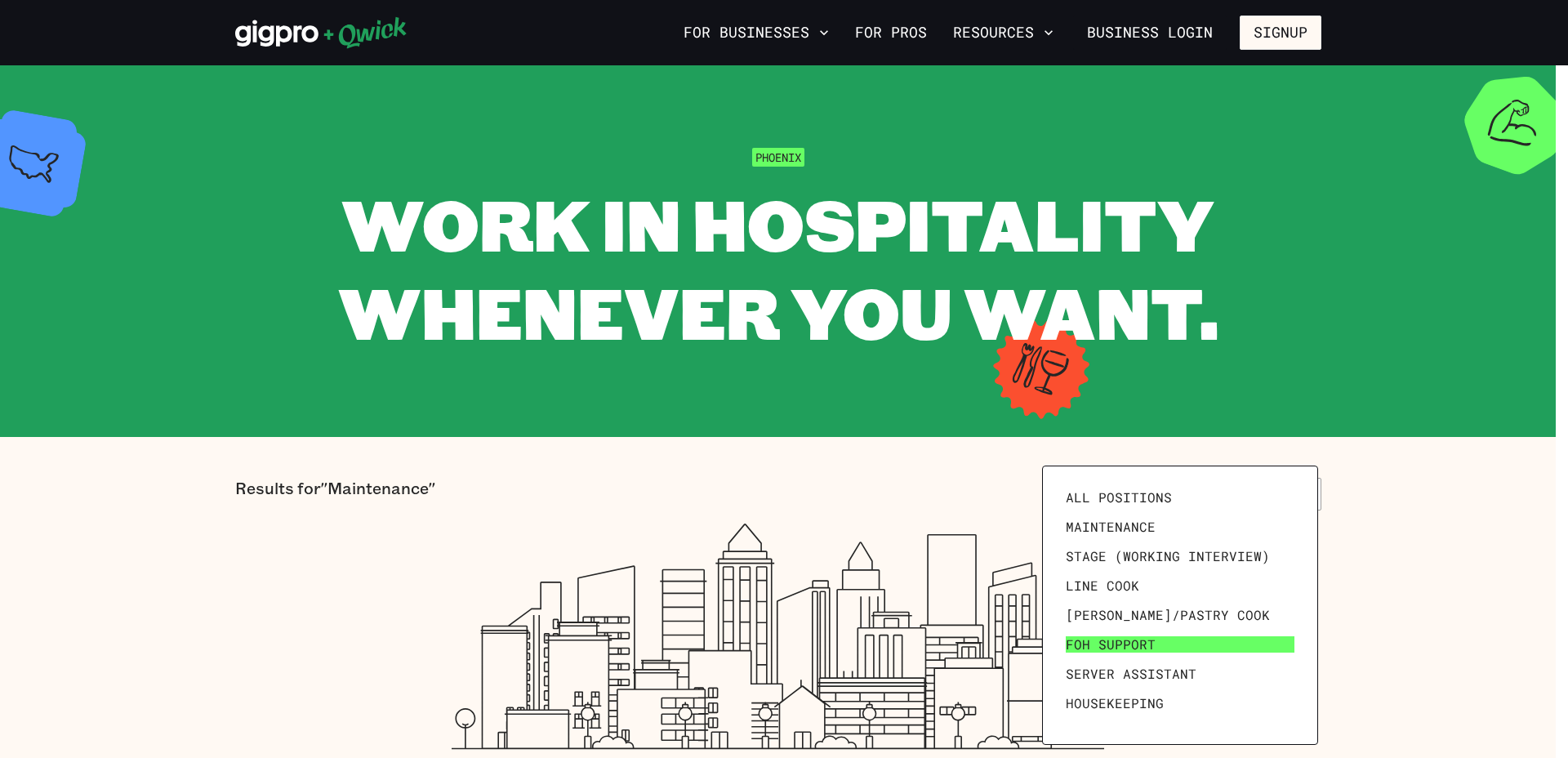
click at [1111, 644] on span "FOH Support" at bounding box center [1110, 644] width 90 height 17
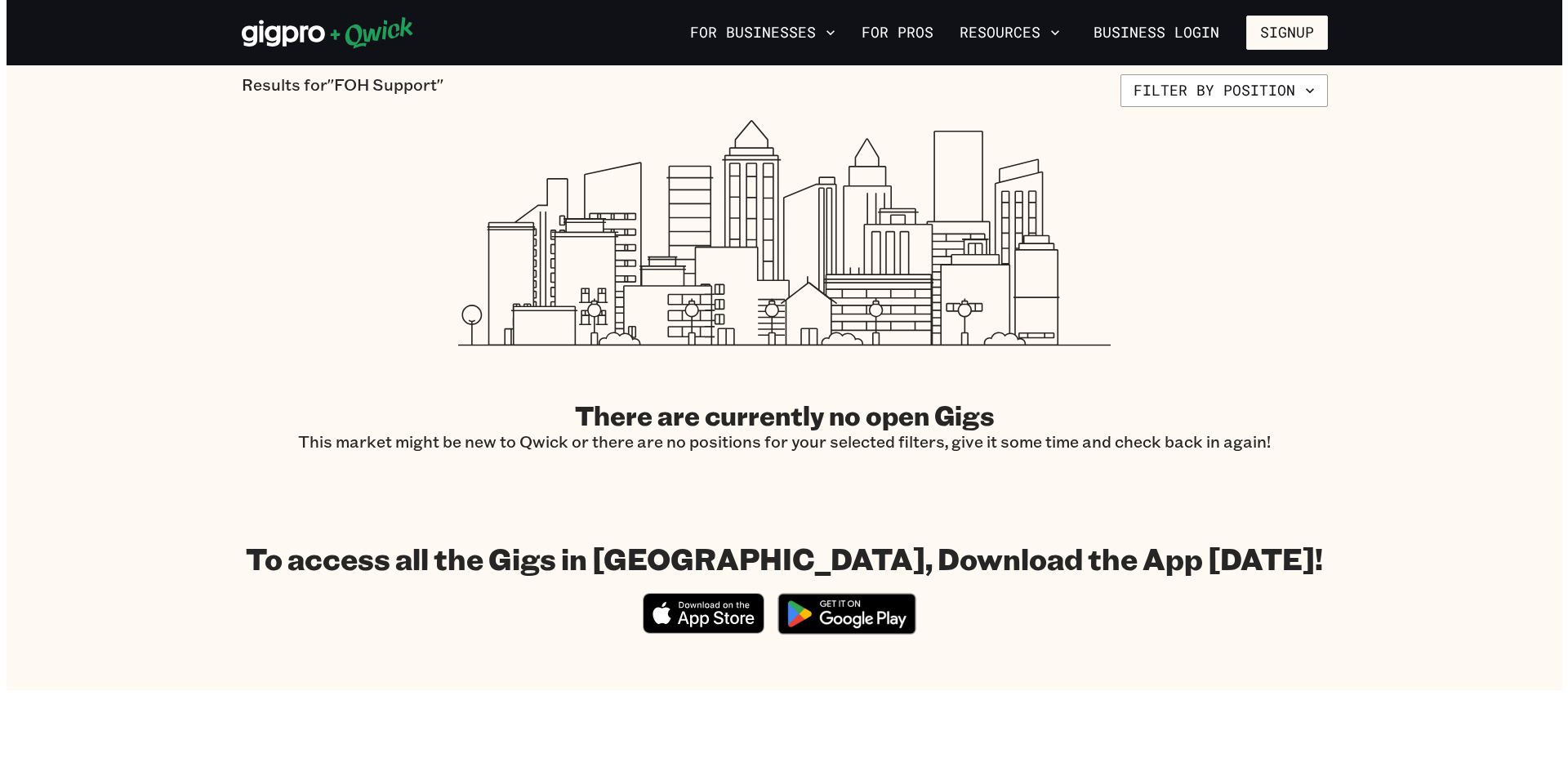
scroll to position [82, 0]
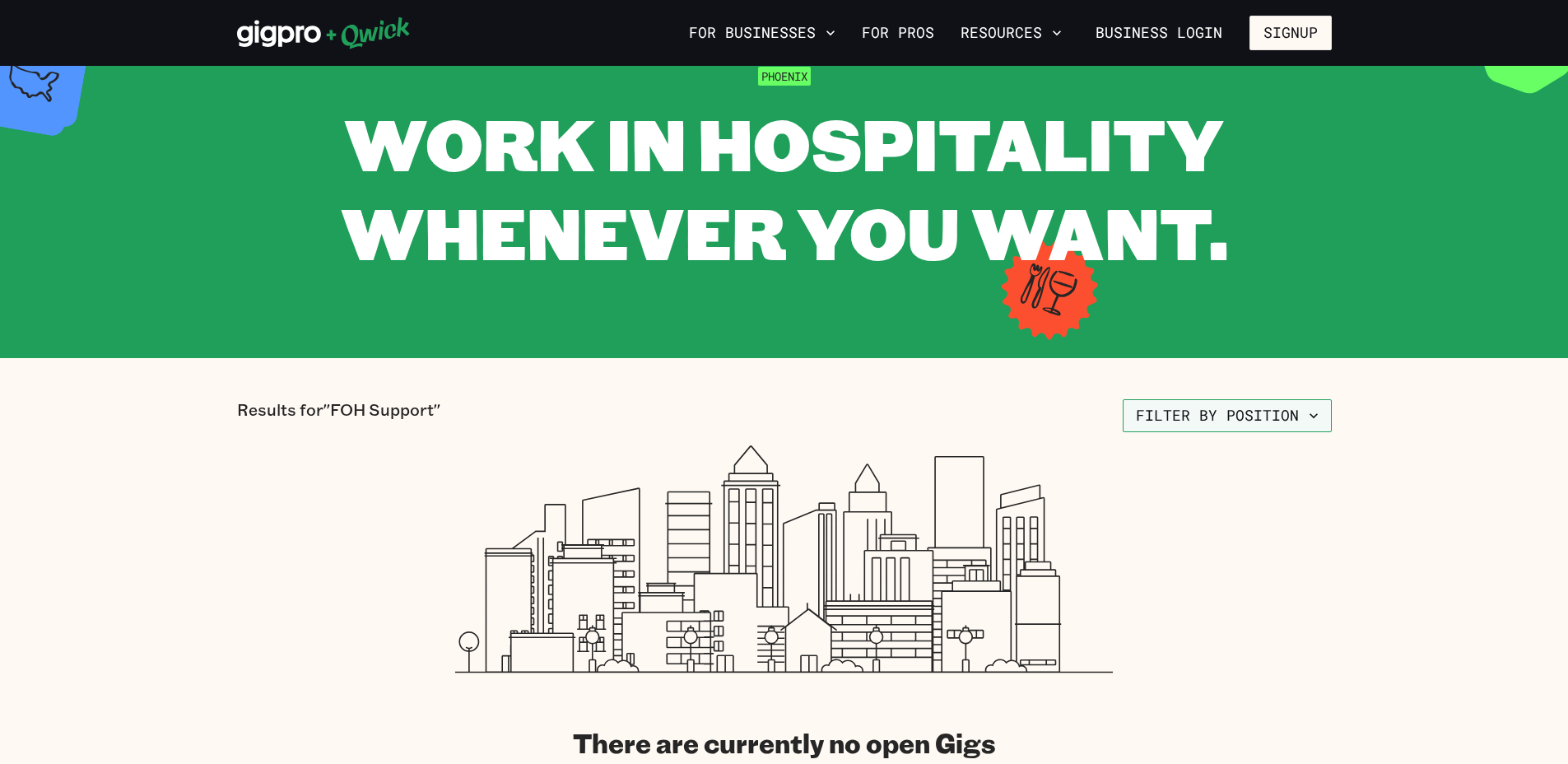
click at [1319, 423] on icon "button" at bounding box center [1313, 415] width 17 height 17
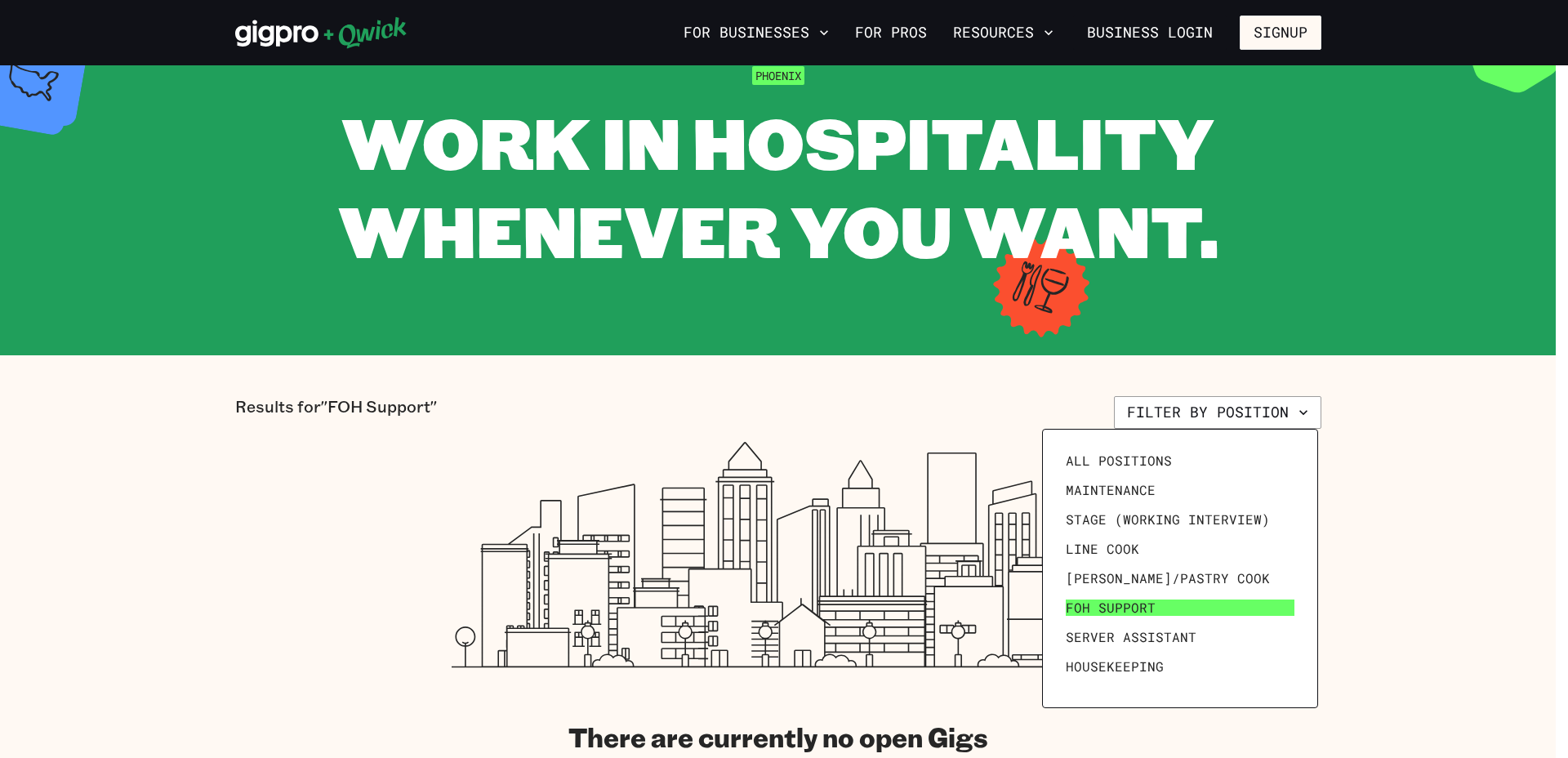
click at [1121, 609] on span "FOH Support" at bounding box center [1110, 608] width 90 height 17
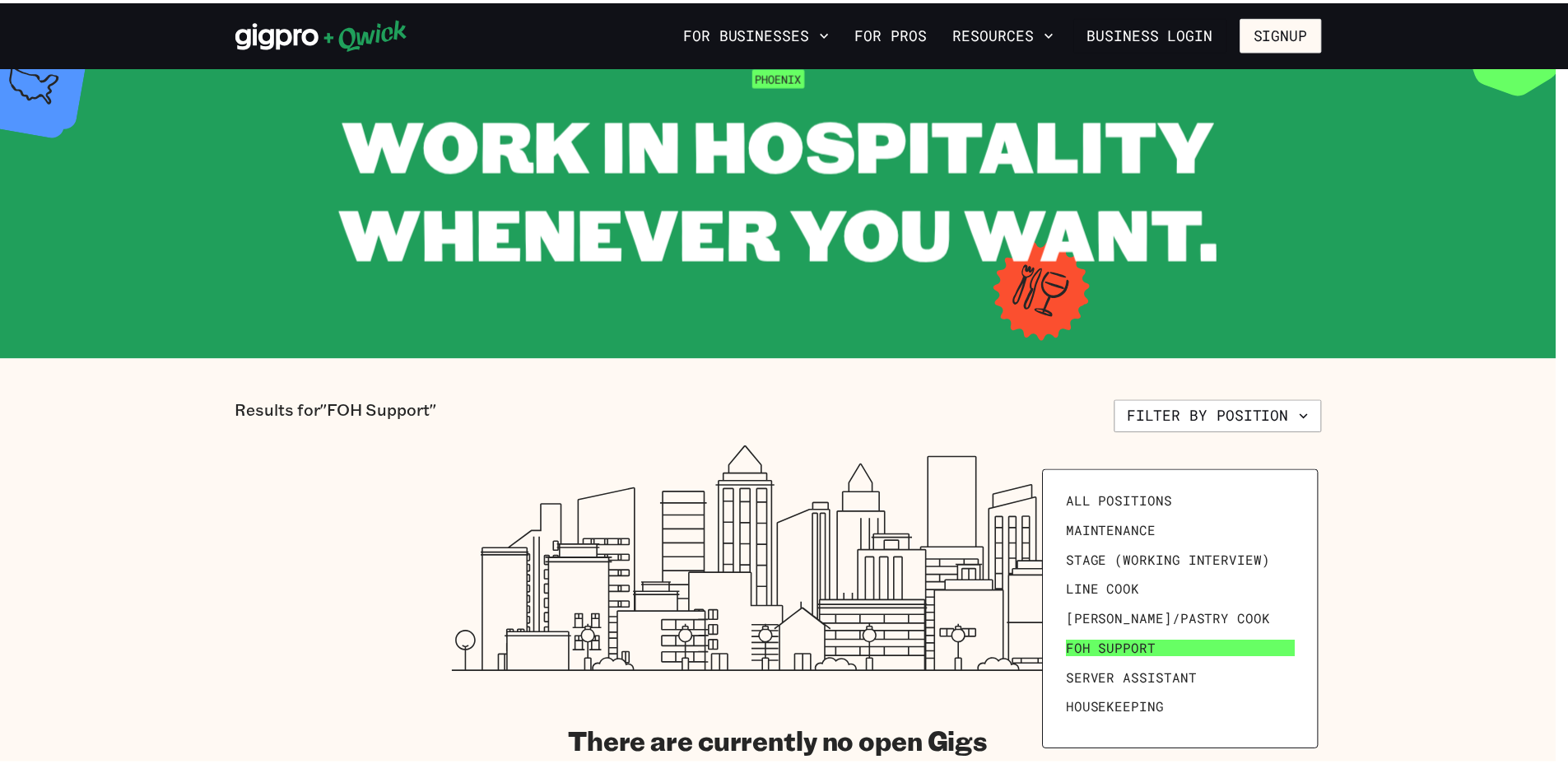
scroll to position [0, 0]
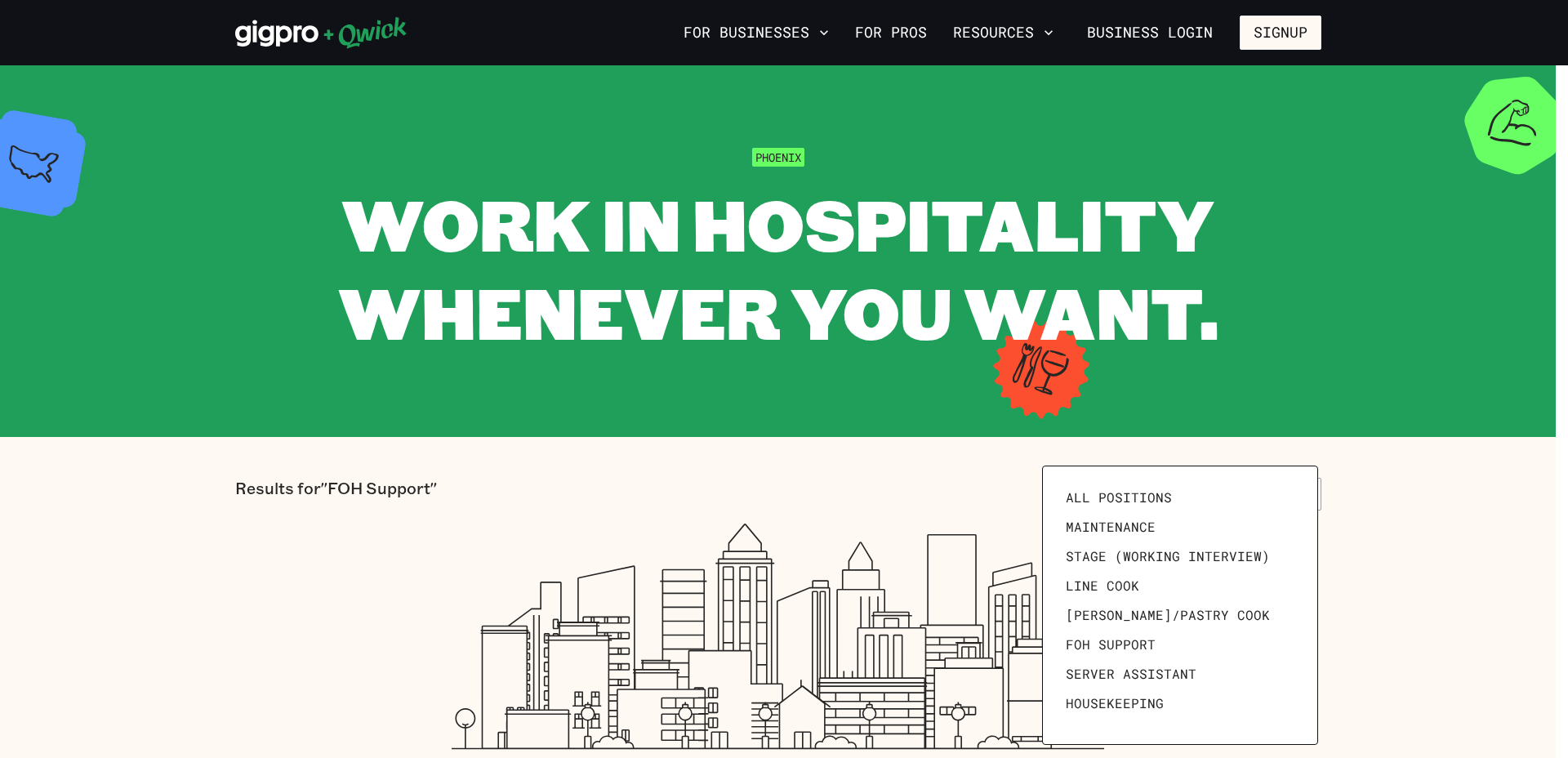
click at [330, 490] on div at bounding box center [784, 379] width 1568 height 758
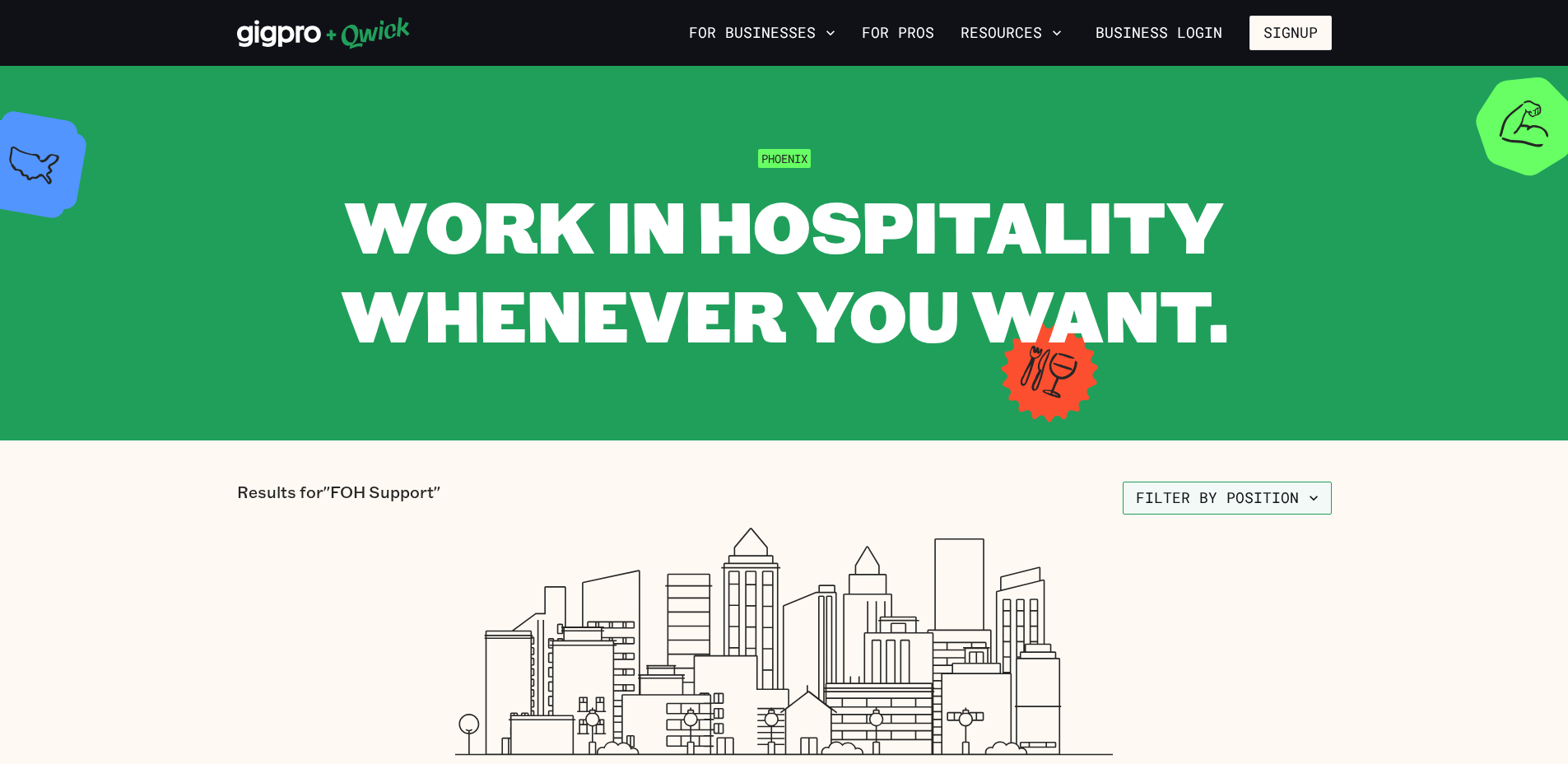
click at [1324, 494] on button "Filter by position" at bounding box center [1227, 498] width 209 height 33
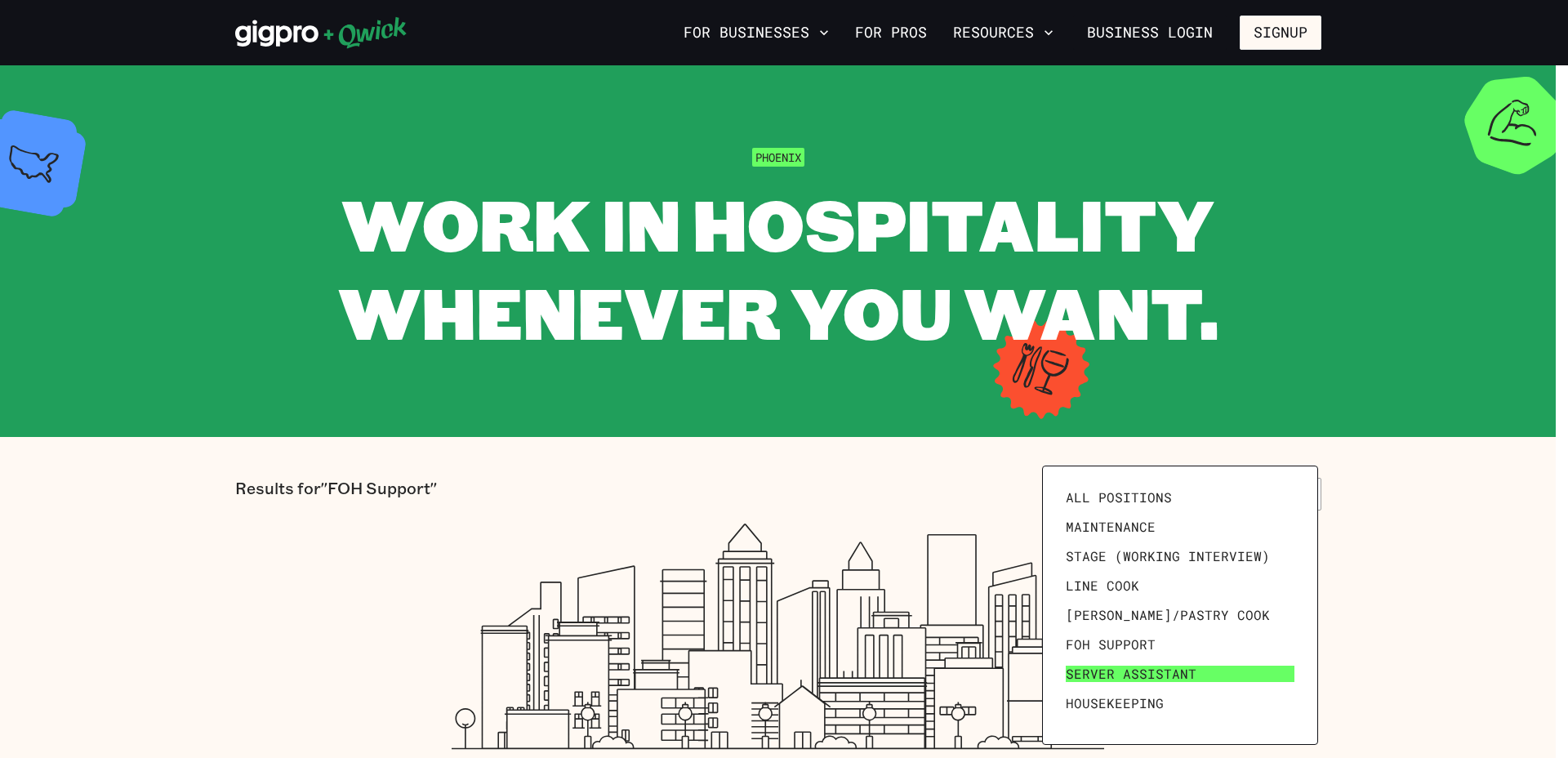
click at [1100, 660] on link "Server Assistant" at bounding box center [1180, 674] width 242 height 30
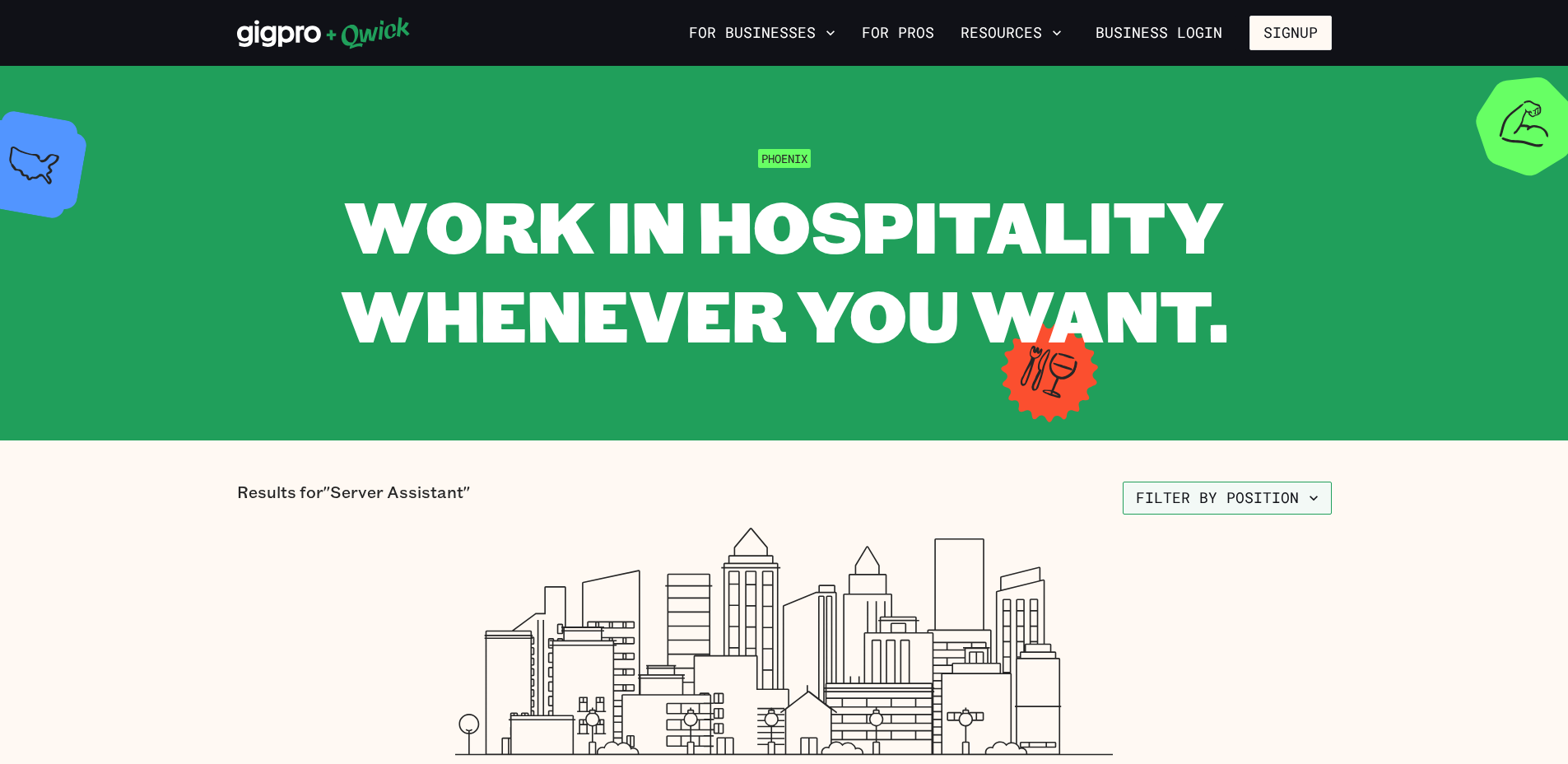
click at [1309, 505] on icon "button" at bounding box center [1313, 498] width 17 height 17
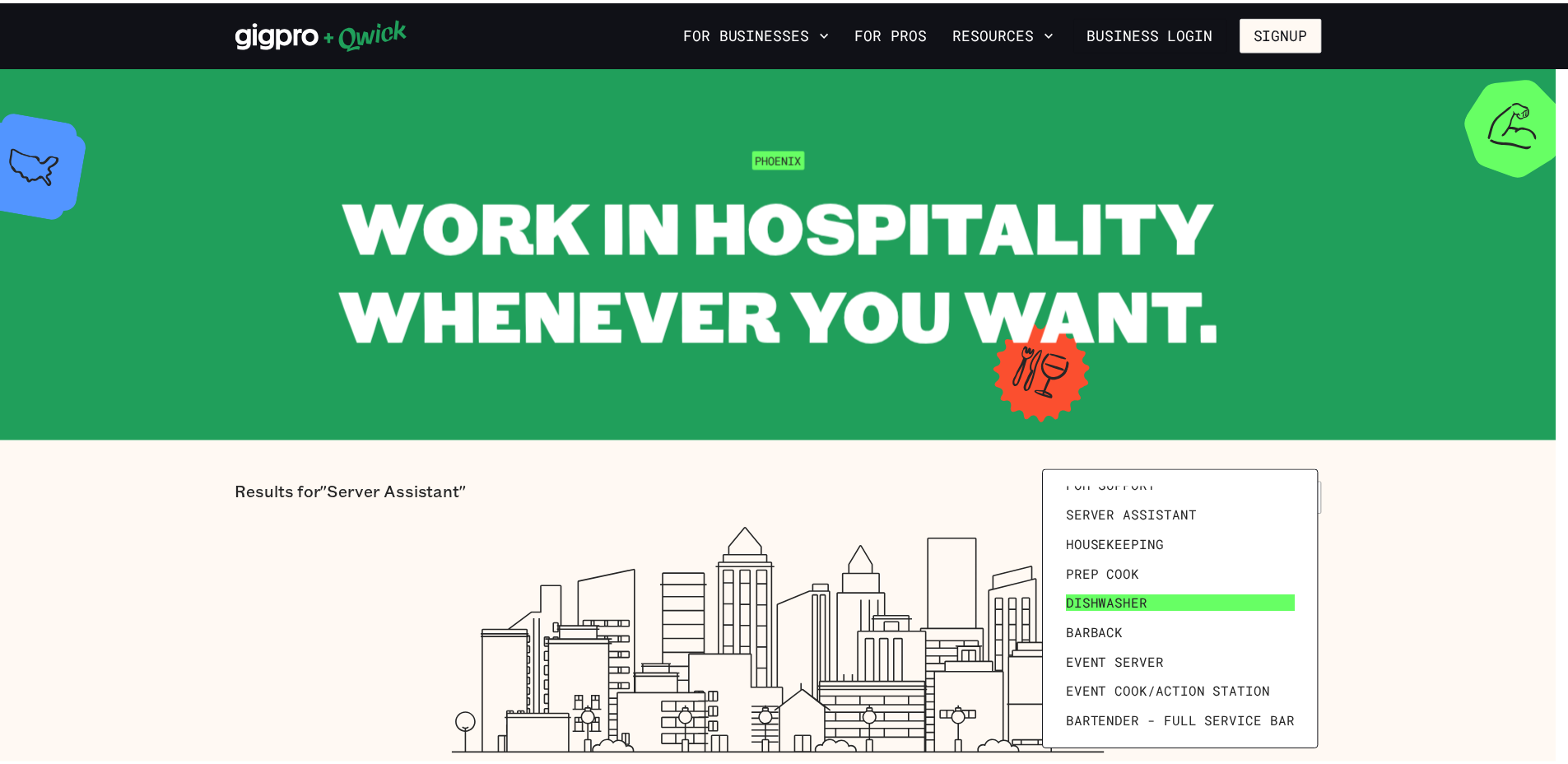
scroll to position [165, 0]
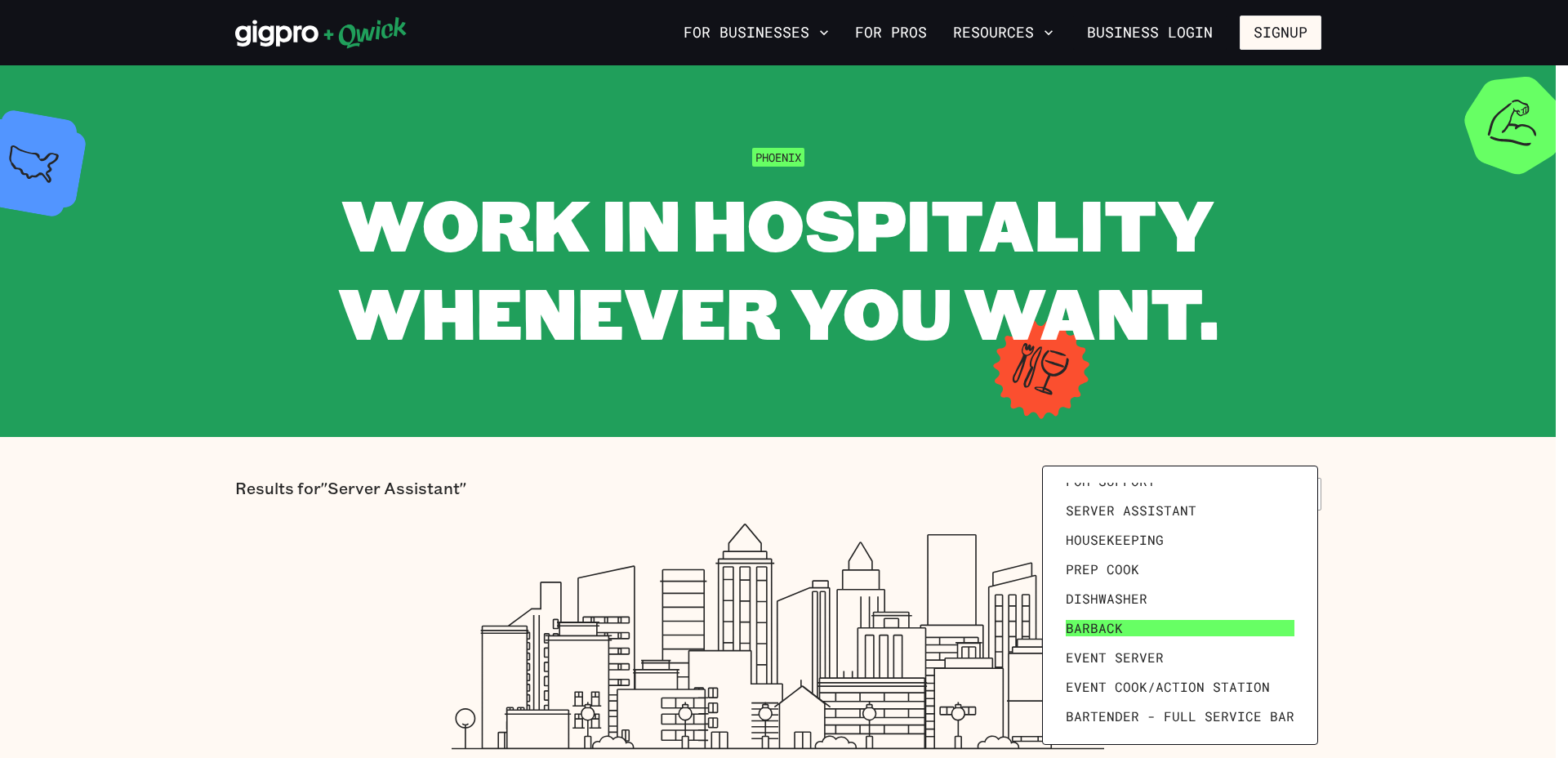
click at [1153, 623] on link "Barback" at bounding box center [1180, 628] width 242 height 30
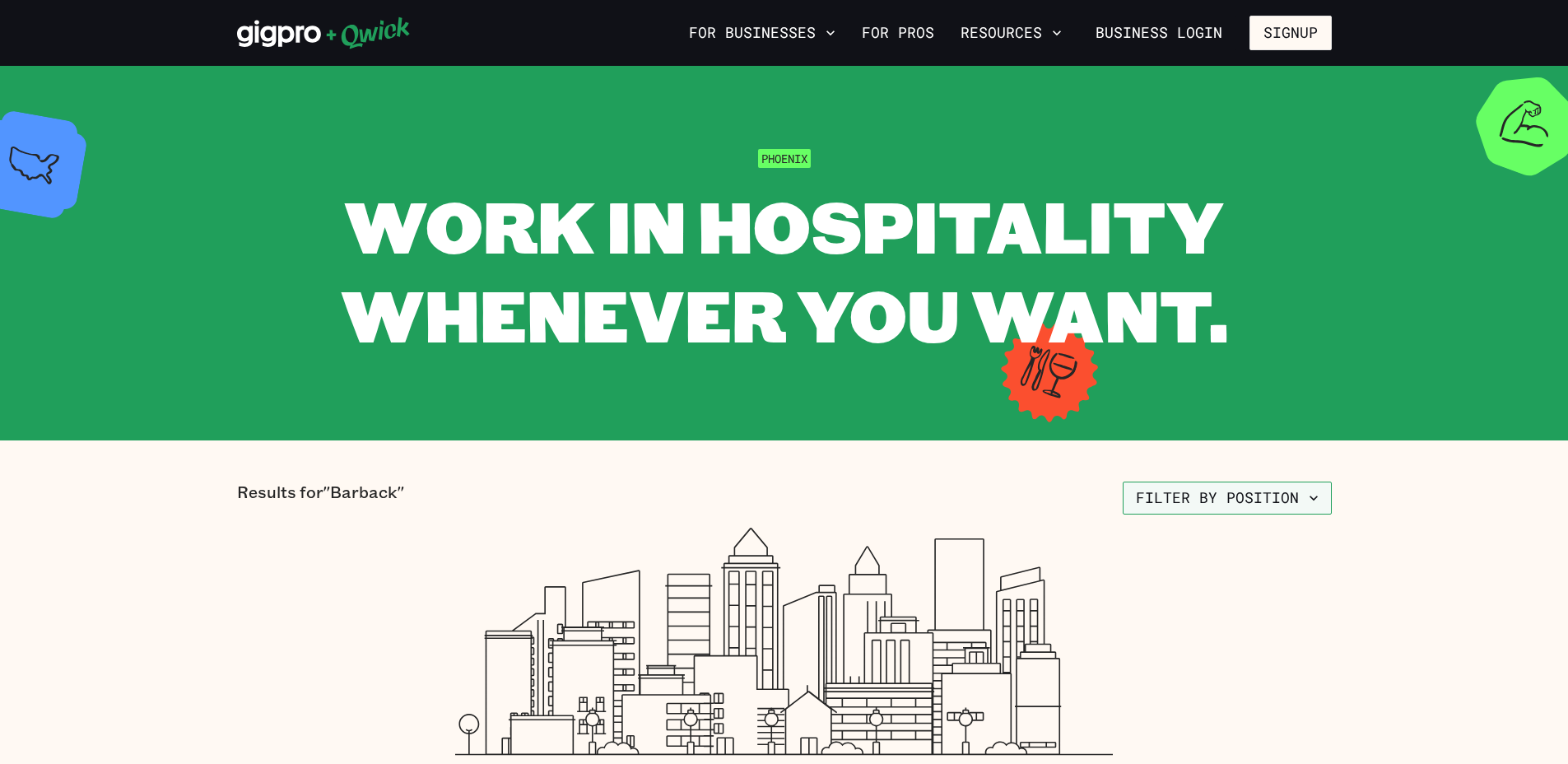
click at [1330, 498] on button "Filter by position" at bounding box center [1227, 498] width 209 height 33
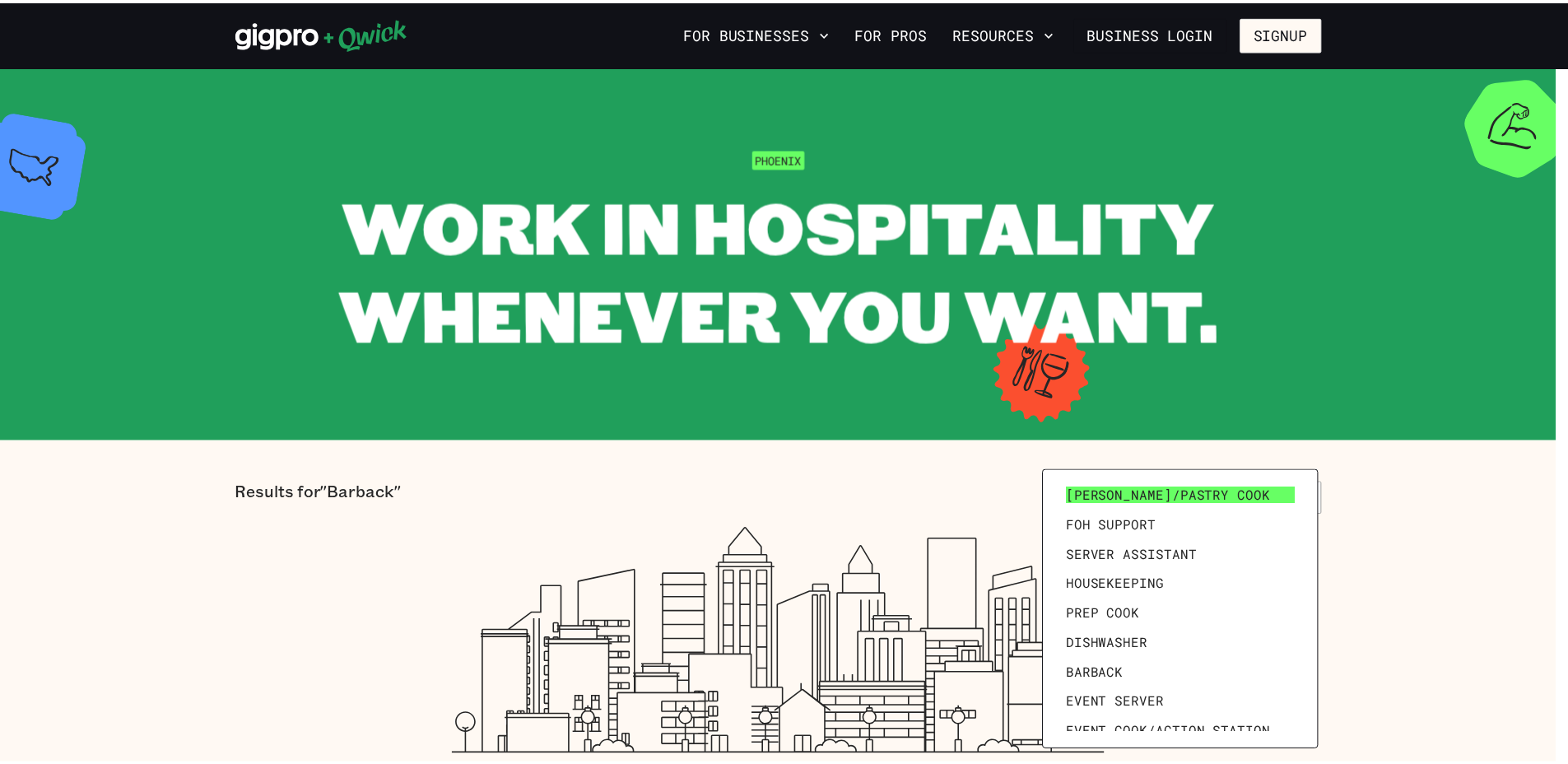
scroll to position [165, 0]
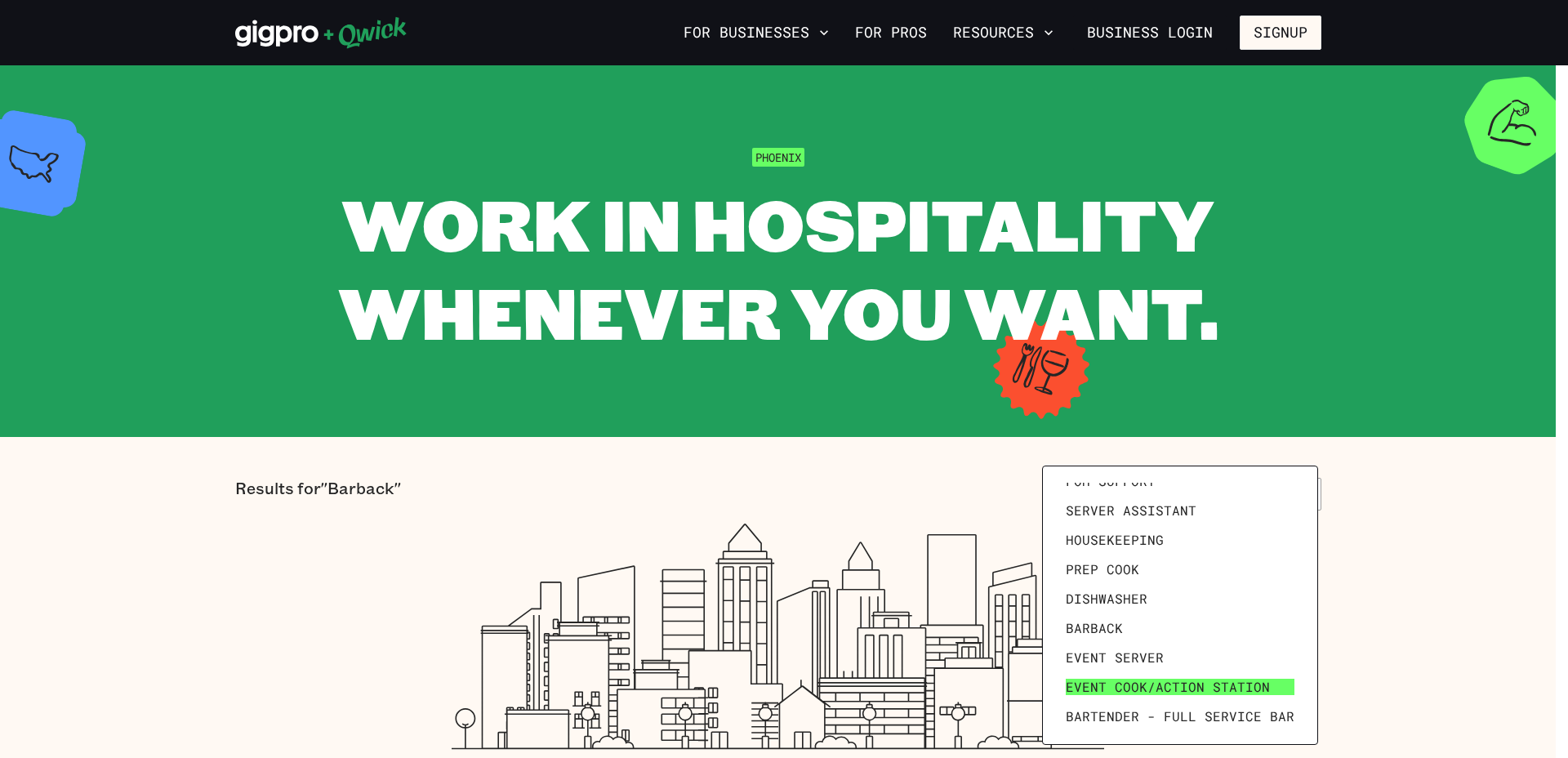
click at [1142, 682] on span "Event Cook/Action Station" at bounding box center [1167, 687] width 204 height 17
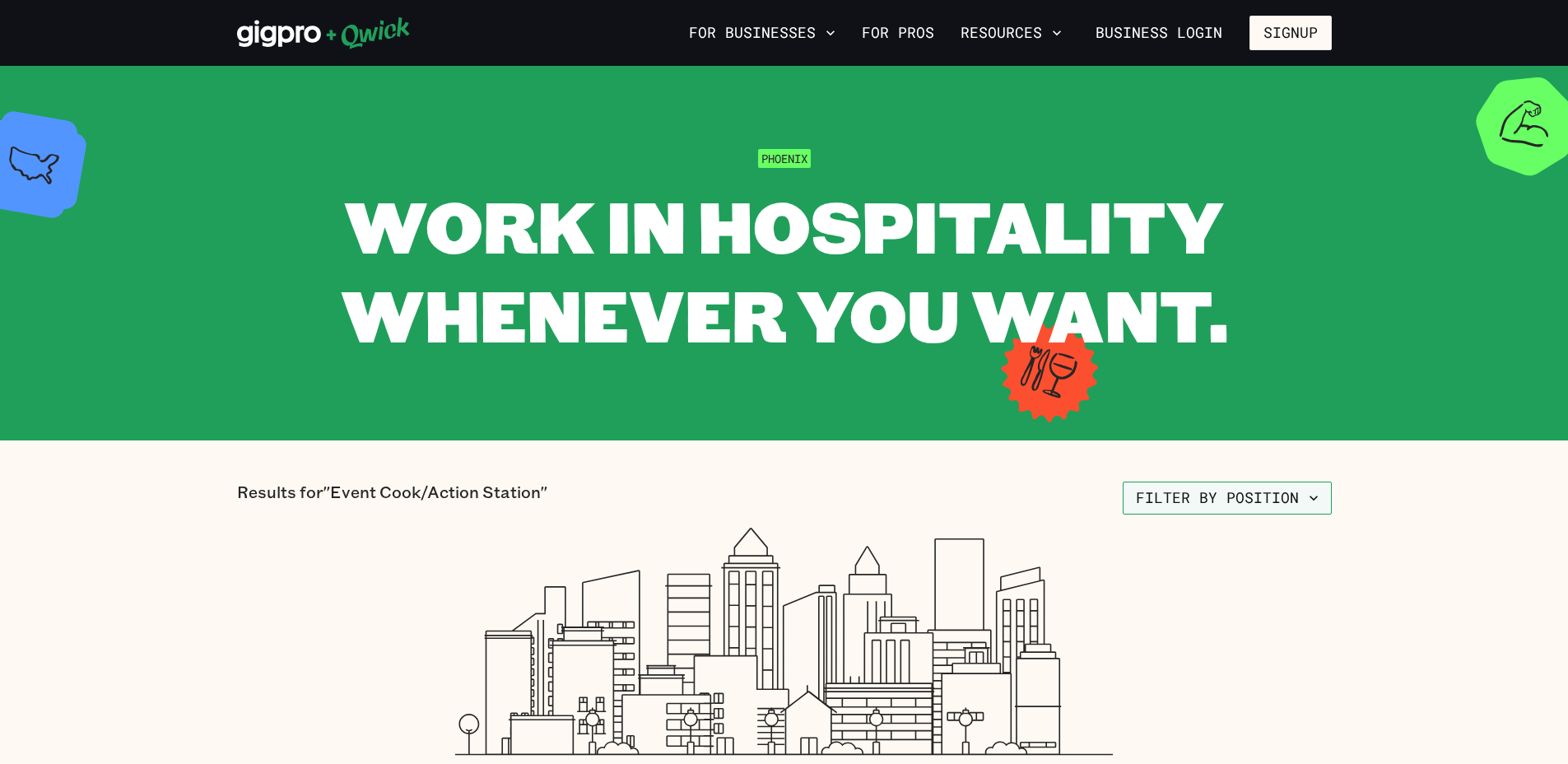
click at [1312, 509] on button "Filter by position" at bounding box center [1227, 498] width 209 height 33
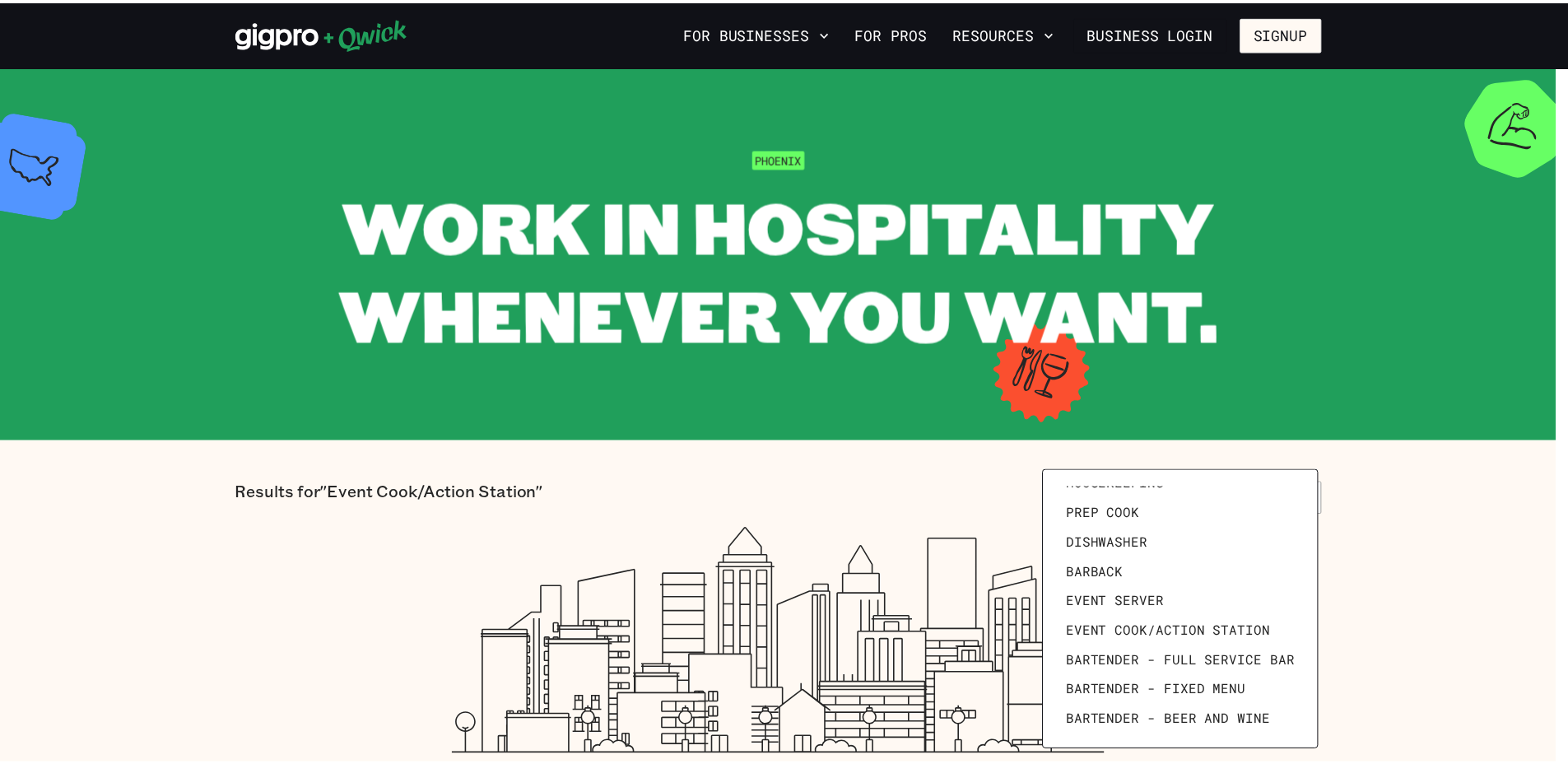
scroll to position [227, 0]
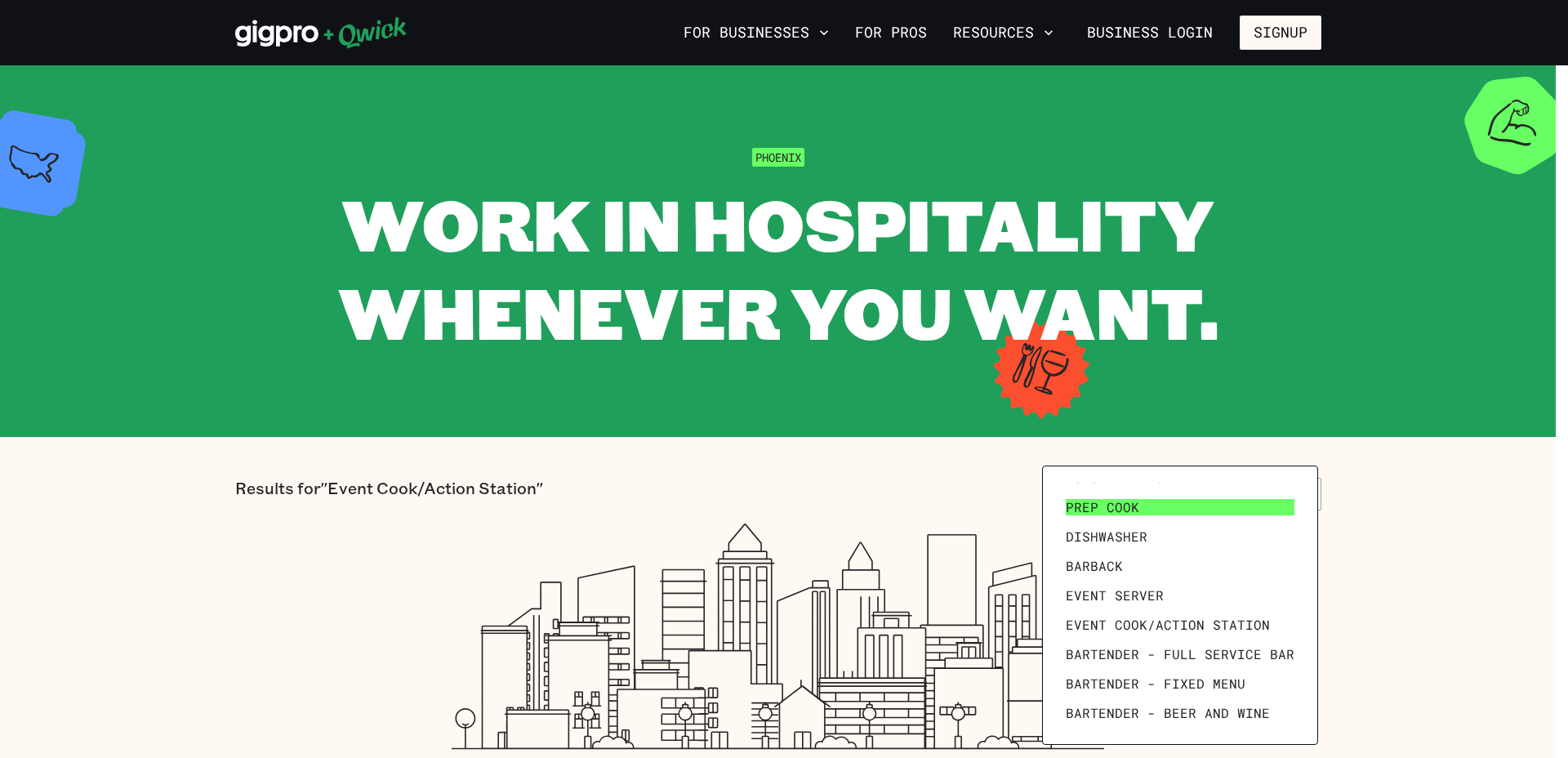
click at [1131, 505] on span "Prep Cook" at bounding box center [1101, 507] width 73 height 17
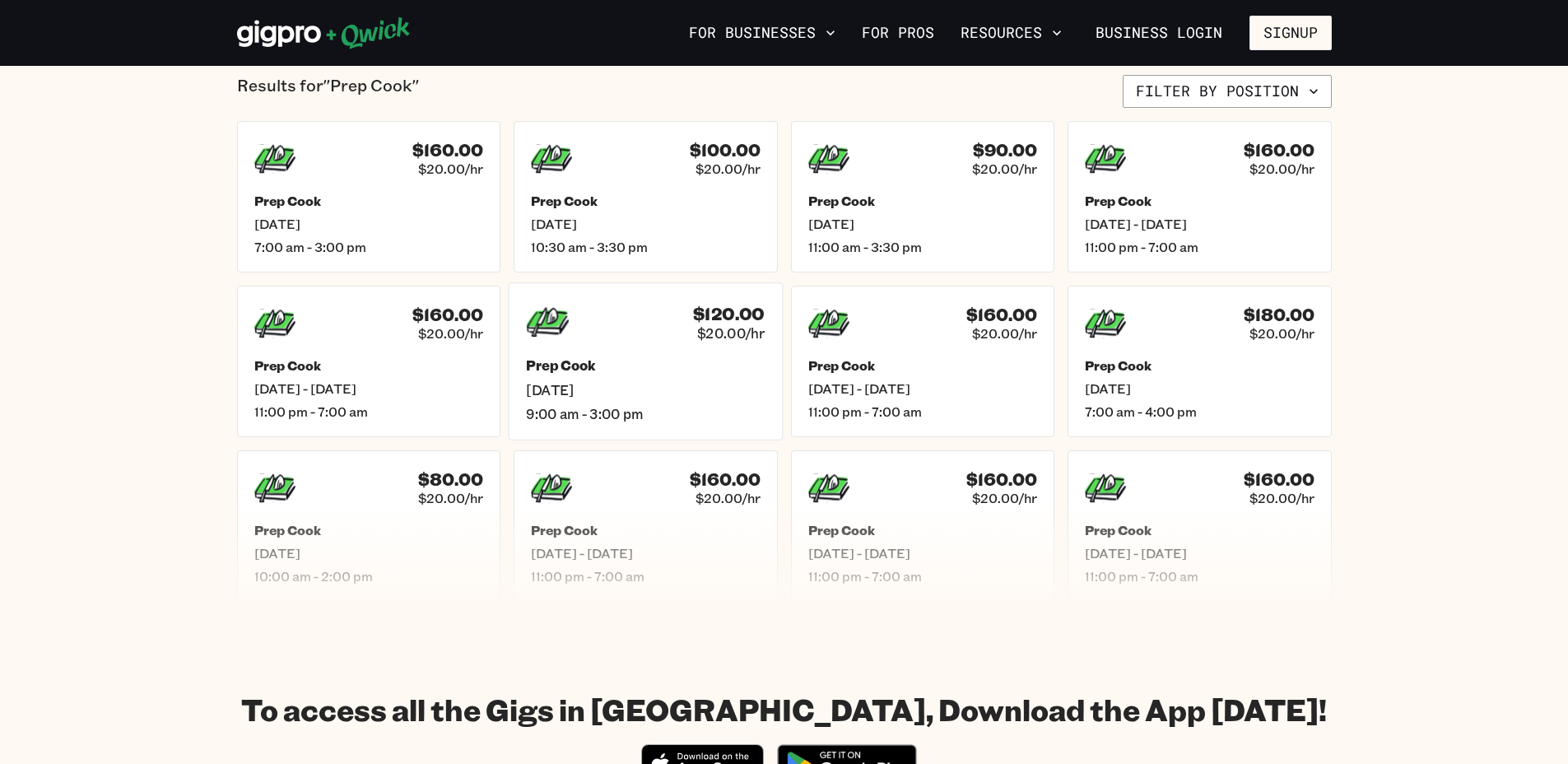
scroll to position [411, 0]
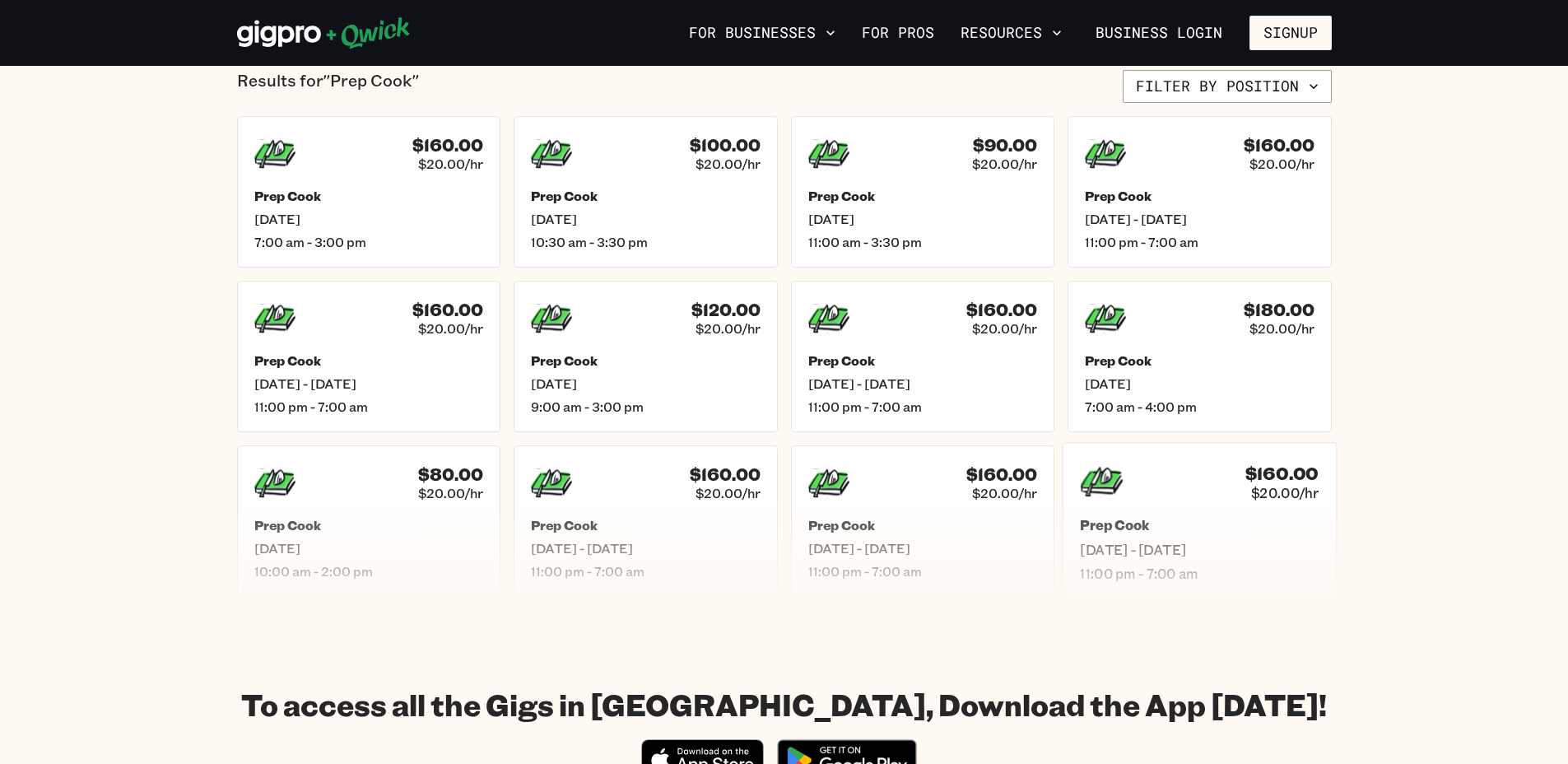
click at [1207, 519] on h5 "Prep Cook" at bounding box center [1198, 525] width 239 height 17
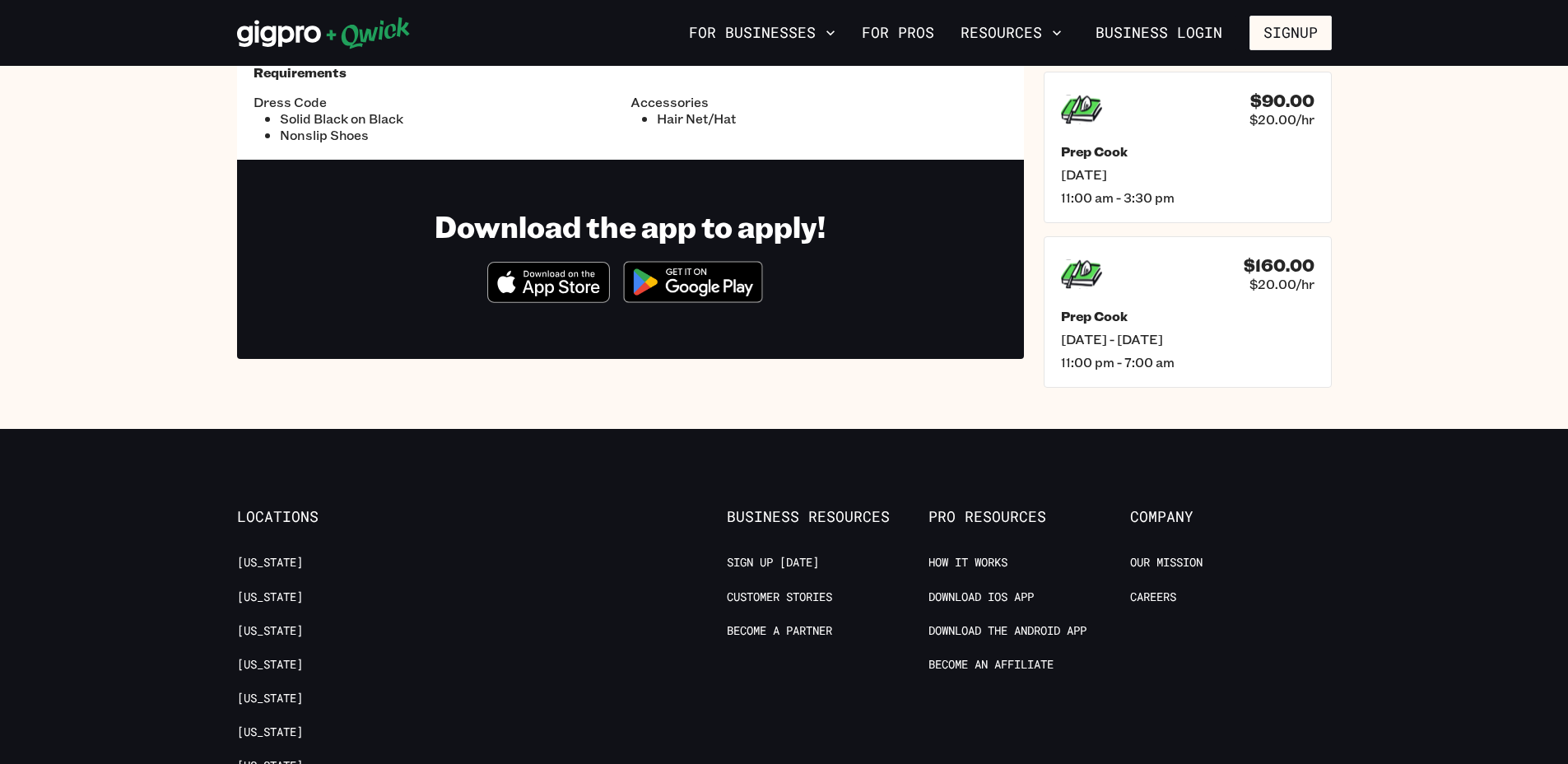
scroll to position [411, 0]
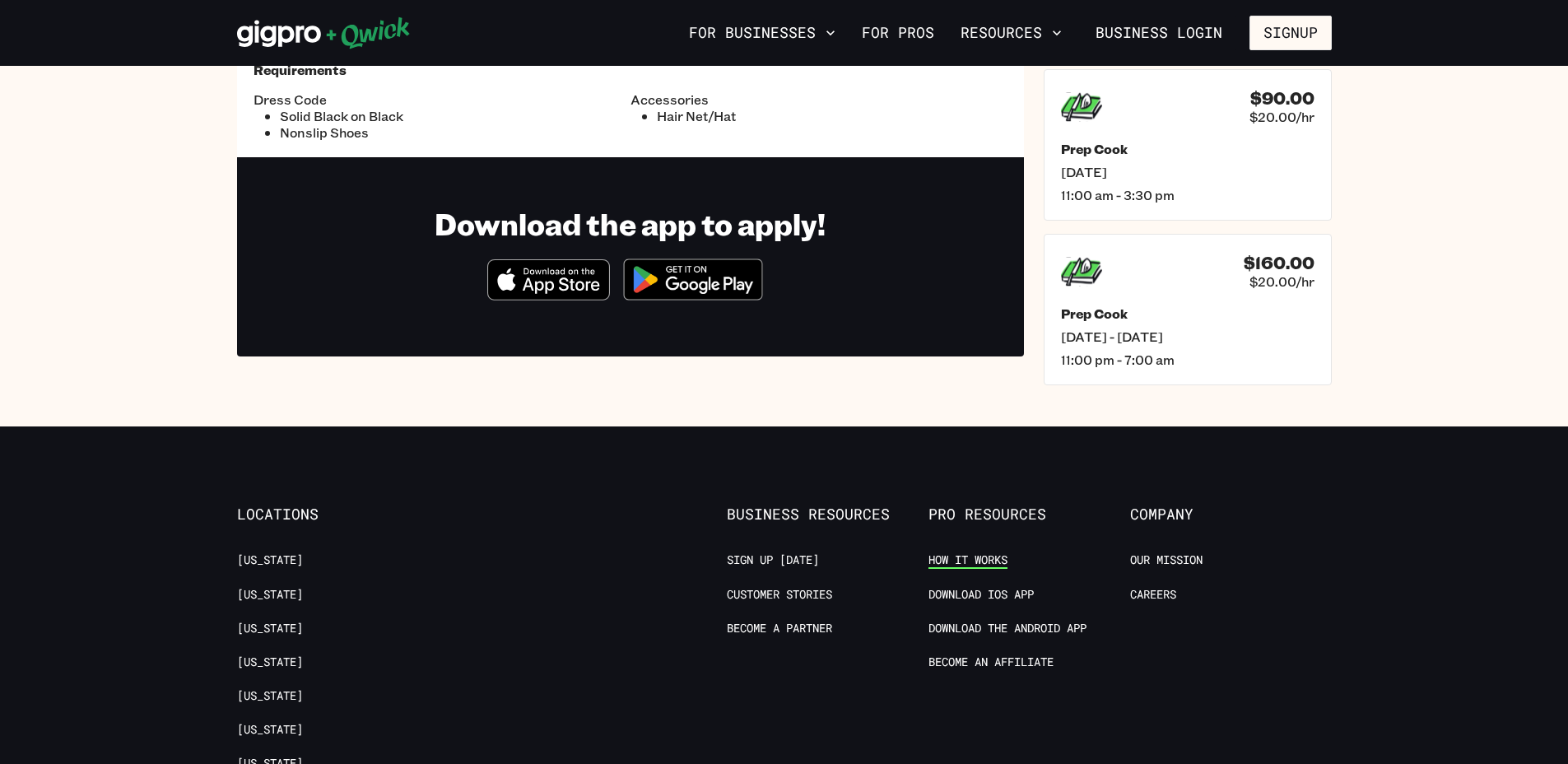
click at [971, 556] on link "How it Works" at bounding box center [967, 560] width 79 height 16
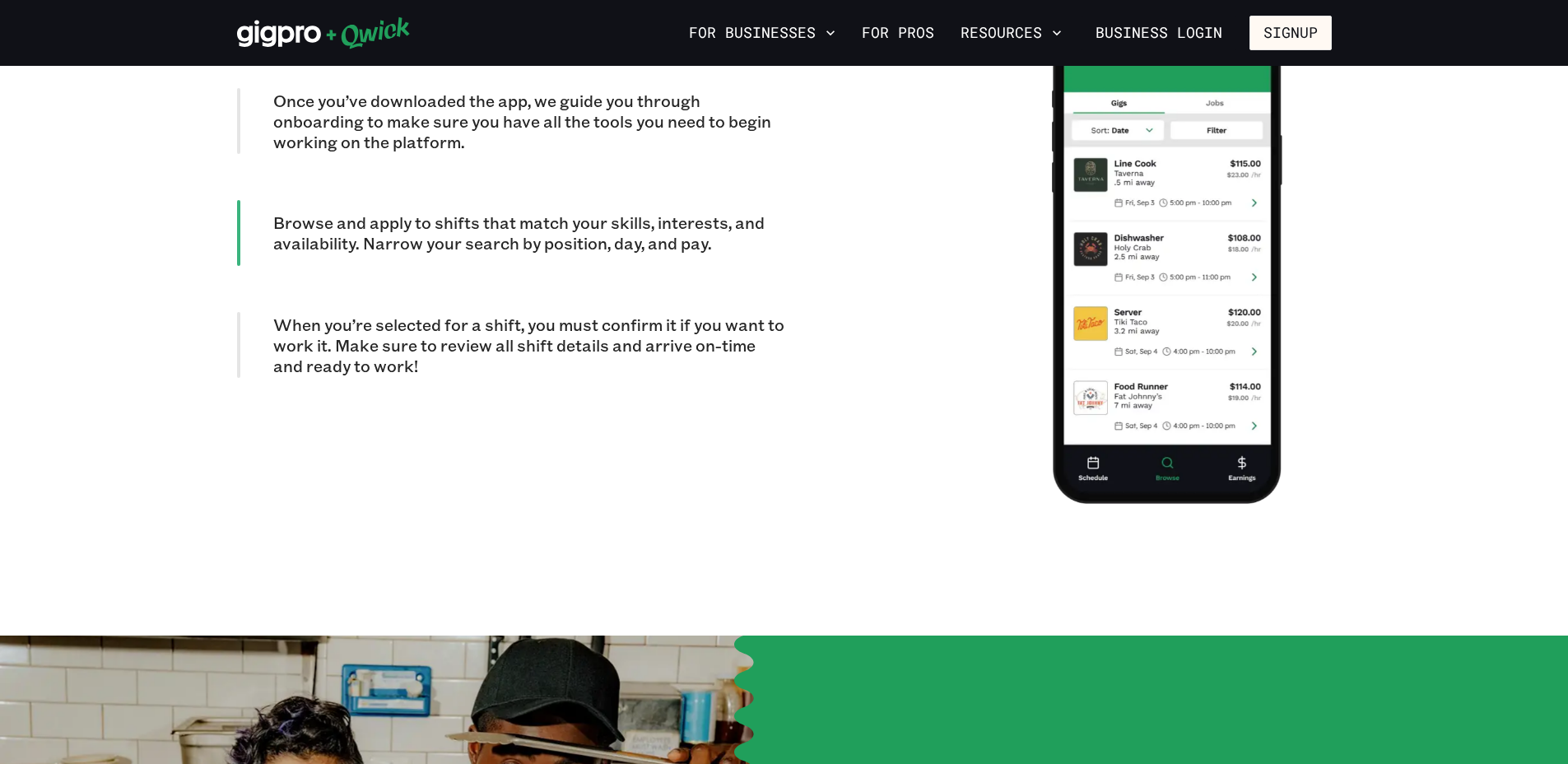
scroll to position [1523, 0]
